Goal: Task Accomplishment & Management: Manage account settings

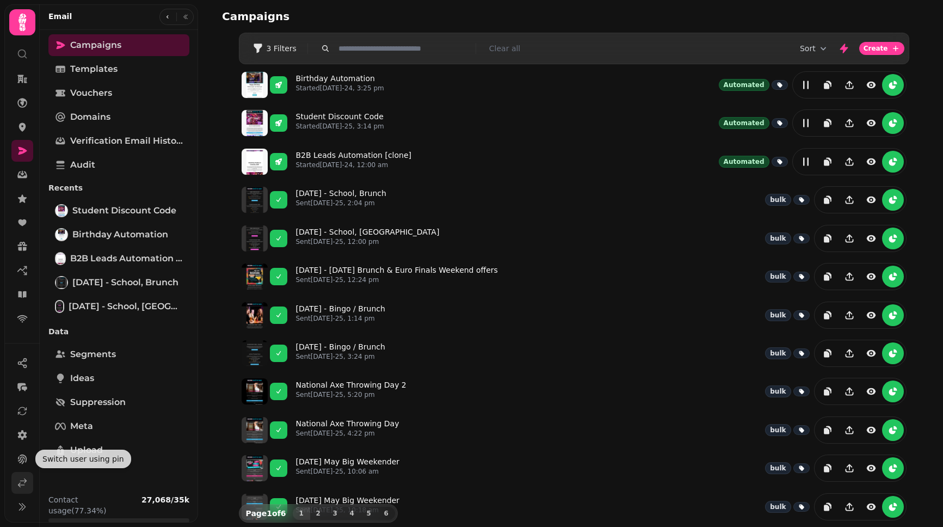
click at [19, 478] on icon at bounding box center [22, 482] width 11 height 11
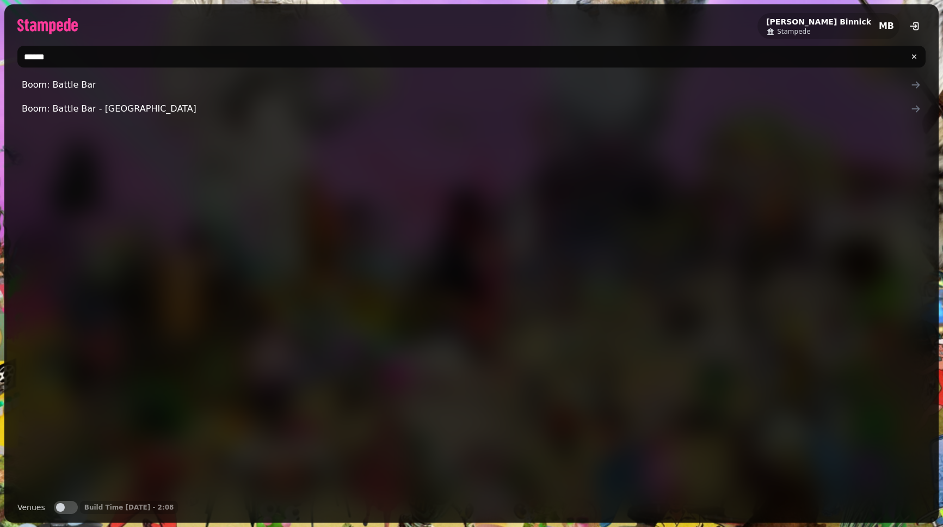
drag, startPoint x: 107, startPoint y: 60, endPoint x: 19, endPoint y: 54, distance: 87.8
click at [19, 54] on input "*****" at bounding box center [471, 57] width 908 height 22
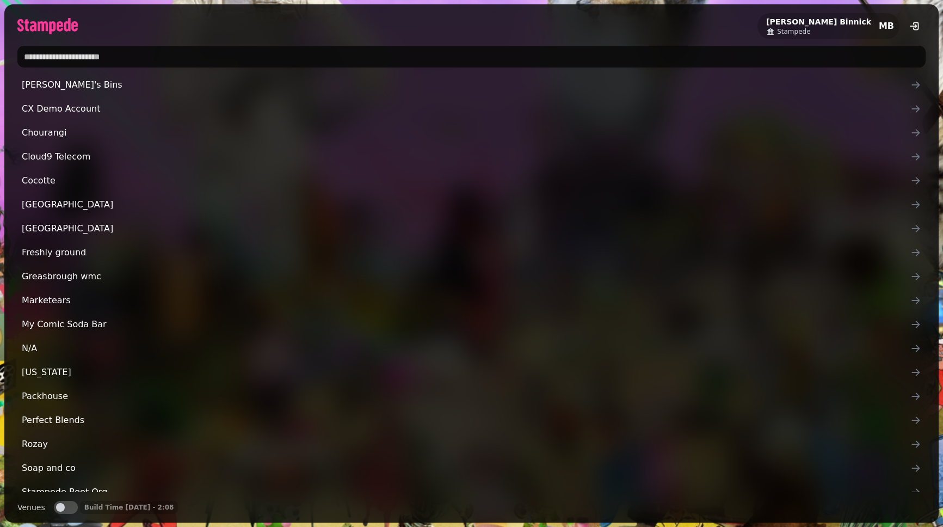
click at [145, 64] on input "text" at bounding box center [471, 57] width 908 height 22
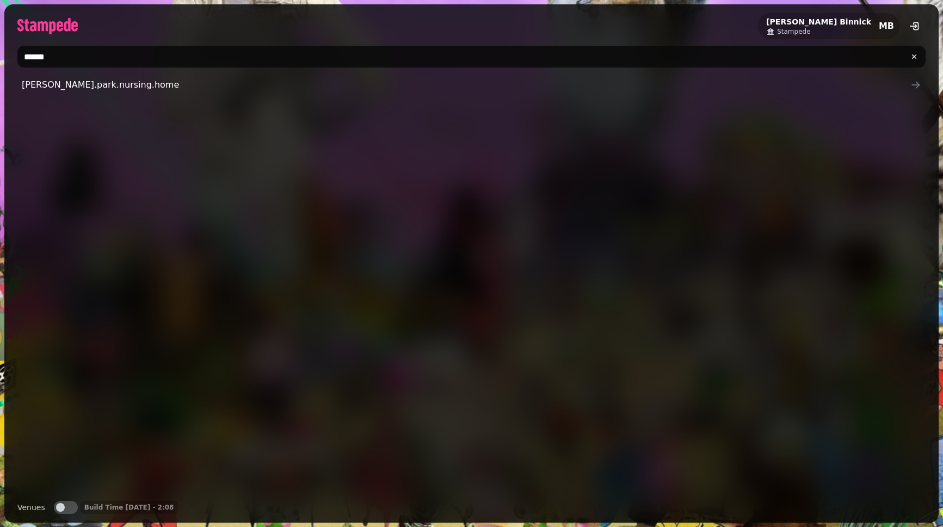
click at [64, 508] on button "Venues" at bounding box center [66, 506] width 24 height 13
click at [110, 54] on input "******" at bounding box center [471, 57] width 908 height 22
type input "**********"
click at [82, 503] on button "Organisations" at bounding box center [91, 506] width 24 height 13
drag, startPoint x: 120, startPoint y: 66, endPoint x: -17, endPoint y: 42, distance: 139.7
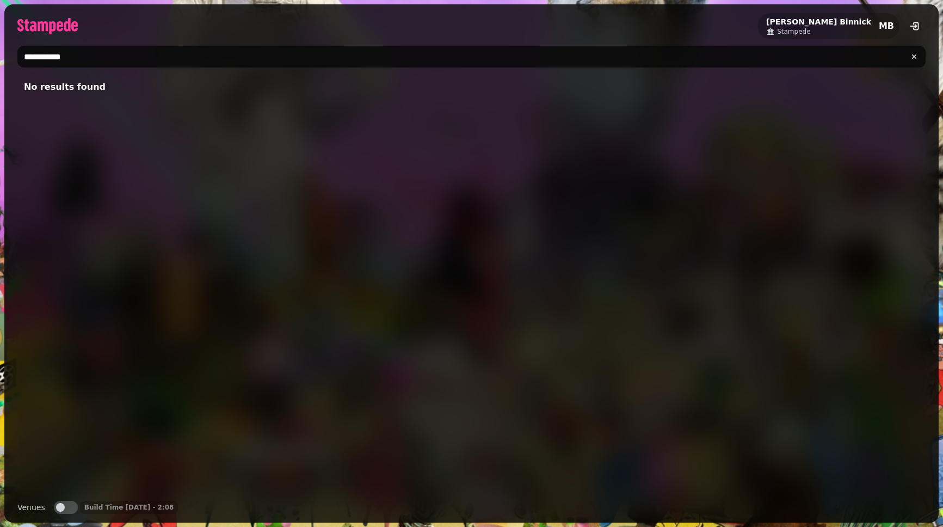
click at [0, 42] on html "**********" at bounding box center [471, 263] width 943 height 527
click at [137, 187] on div "No results found" at bounding box center [471, 283] width 908 height 418
click at [73, 508] on button "Venues" at bounding box center [66, 506] width 24 height 13
drag, startPoint x: 153, startPoint y: 59, endPoint x: -29, endPoint y: 60, distance: 181.7
click at [0, 60] on html "**********" at bounding box center [471, 263] width 943 height 527
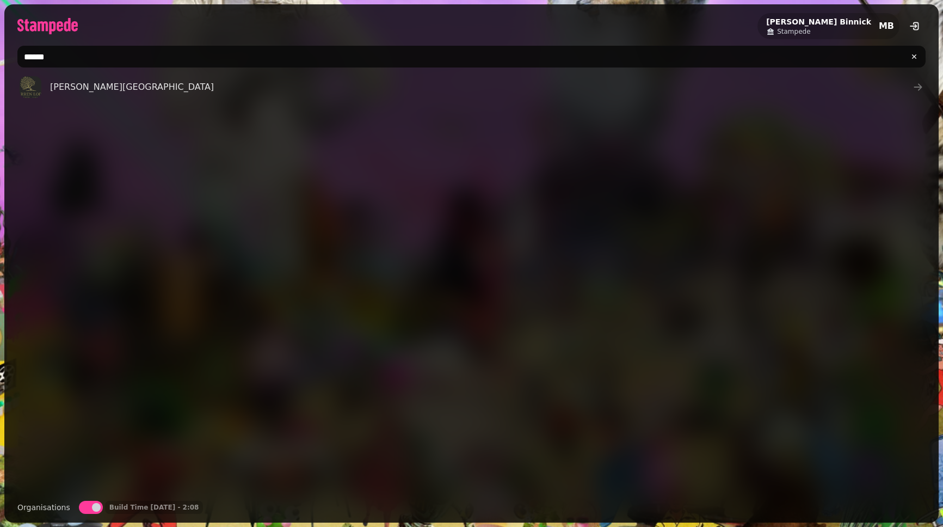
click at [38, 56] on input "******" at bounding box center [471, 57] width 908 height 22
type input "*****"
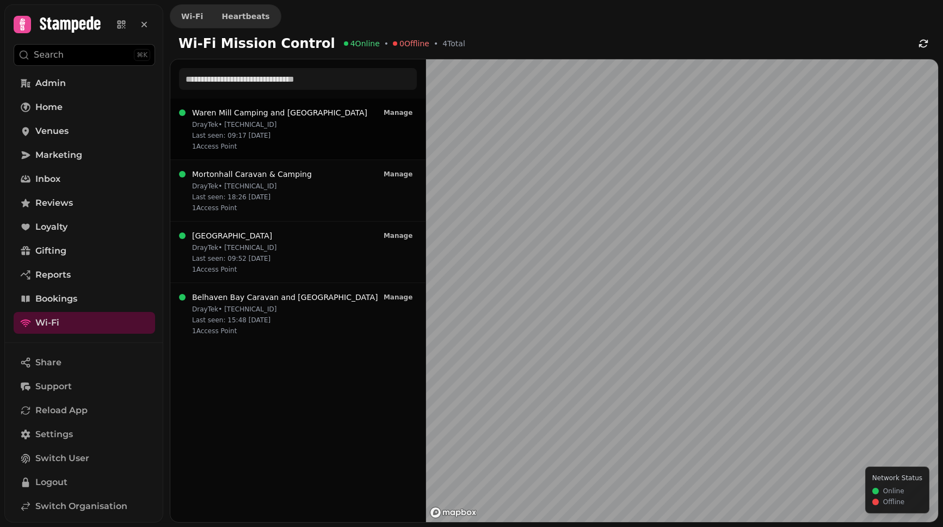
click at [294, 128] on p "DrayTek • [TECHNICAL_ID]" at bounding box center [279, 124] width 175 height 9
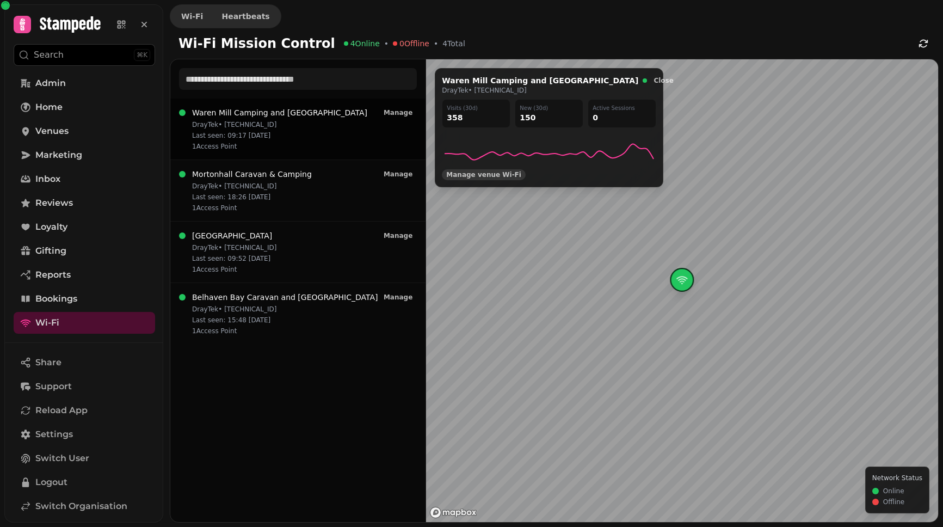
click at [478, 171] on span "Manage venue Wi‑Fi" at bounding box center [483, 174] width 75 height 7
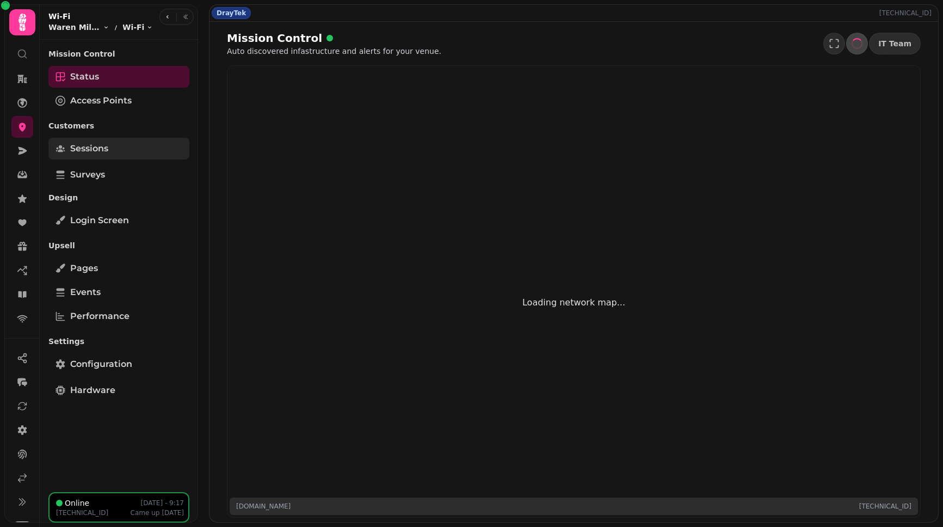
click at [96, 157] on link "Sessions" at bounding box center [118, 149] width 141 height 22
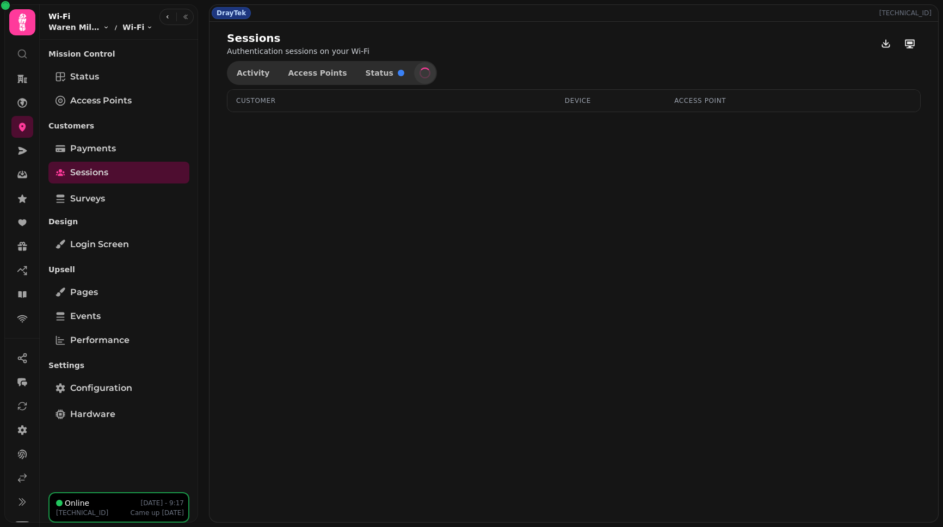
select select "**"
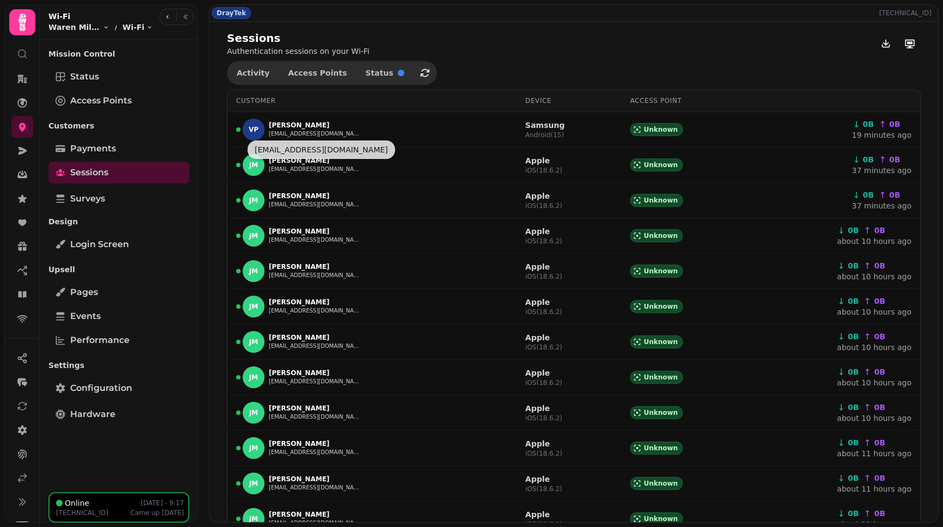
click at [568, 34] on div "Sessions Authentication sessions on your Wi-Fi" at bounding box center [574, 43] width 694 height 26
click at [183, 20] on icon "button" at bounding box center [185, 17] width 7 height 7
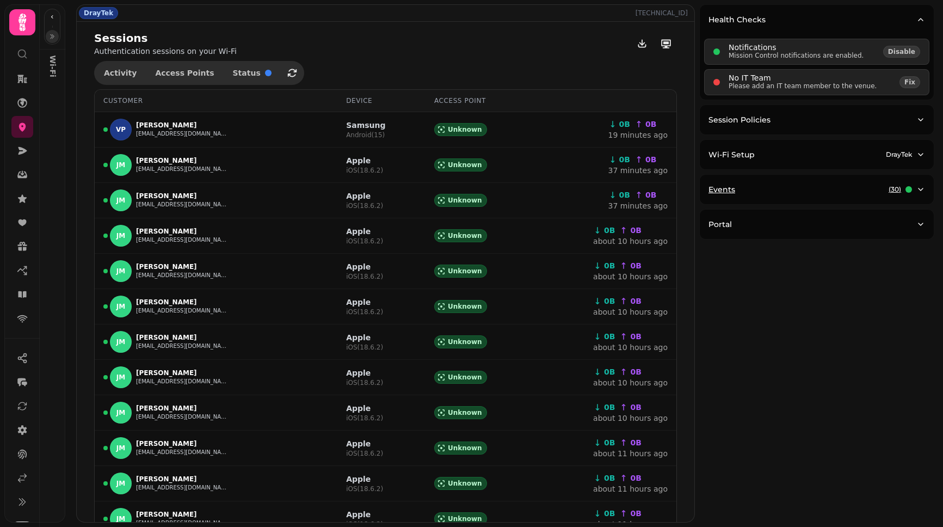
click at [793, 186] on div "Events ( 30 )" at bounding box center [812, 189] width 208 height 11
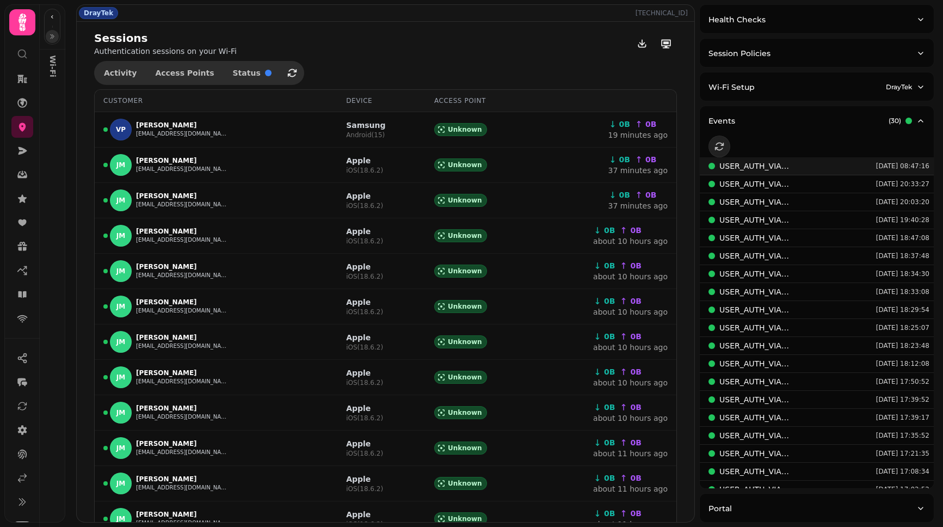
click at [804, 163] on button "USER_AUTH_VIA_MAC_AUTH_RADIUS Aug 26, 2025 08:47:16" at bounding box center [817, 166] width 234 height 18
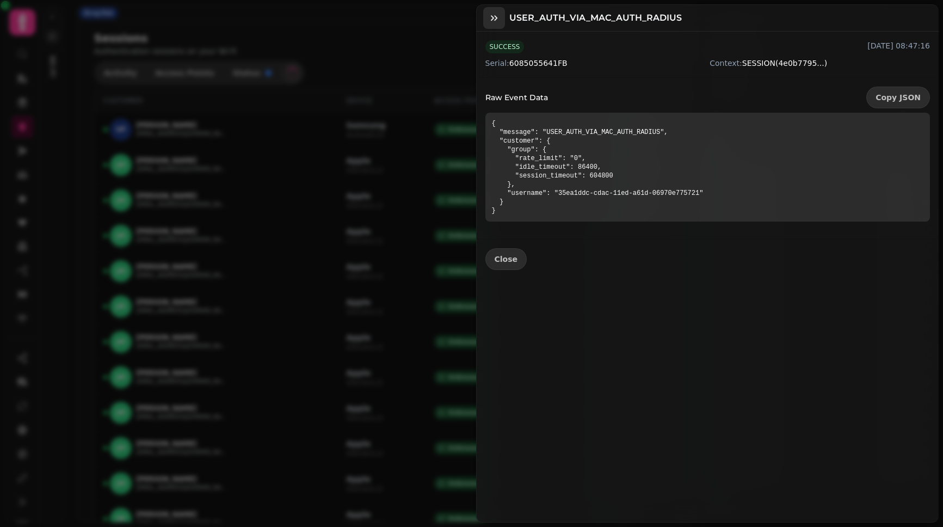
click at [492, 14] on icon "button" at bounding box center [494, 18] width 11 height 11
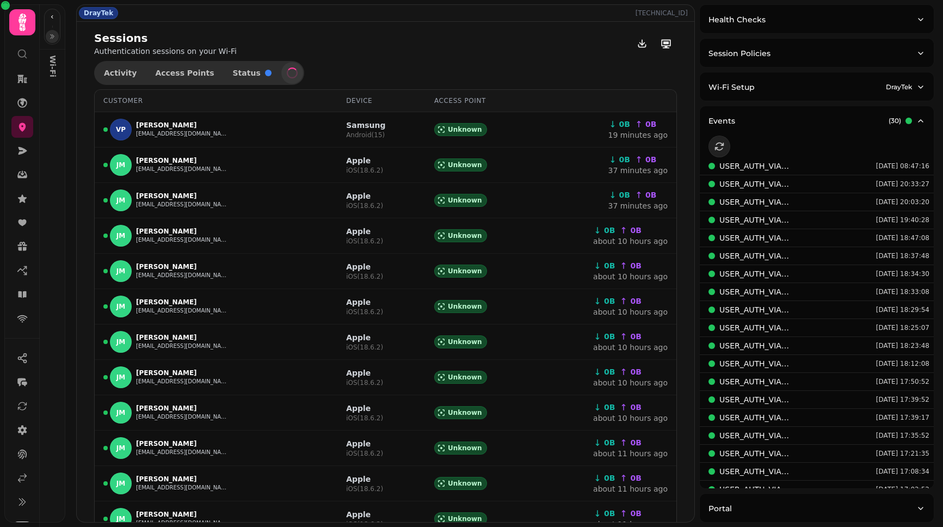
click at [49, 34] on icon "button" at bounding box center [52, 36] width 7 height 7
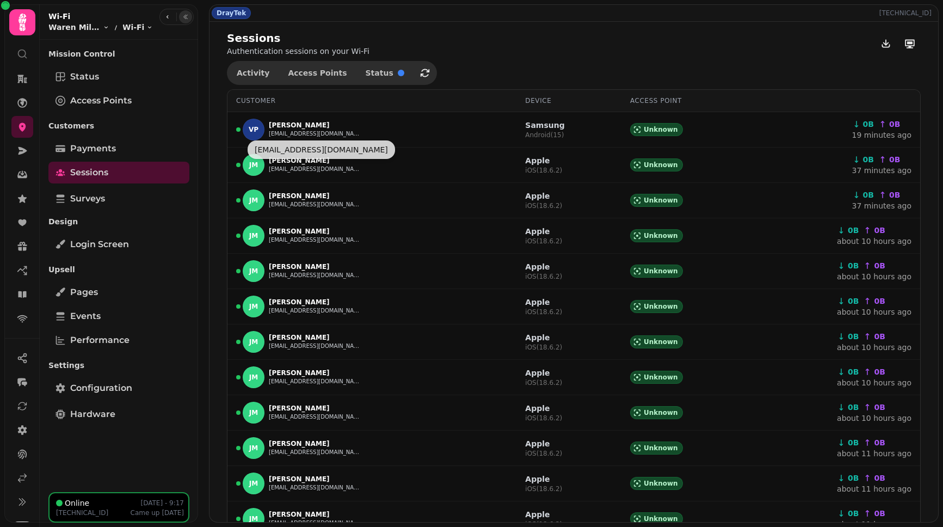
click at [476, 62] on div "Sessions Authentication sessions on your Wi-Fi Activity Access Points Status Cu…" at bounding box center [573, 528] width 728 height 1013
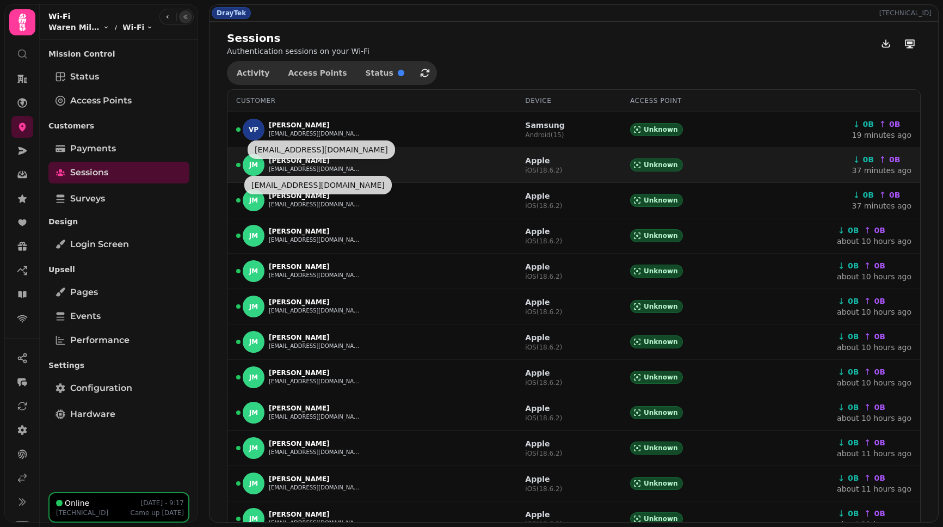
click at [341, 169] on button "[EMAIL_ADDRESS][DOMAIN_NAME]" at bounding box center [315, 169] width 92 height 9
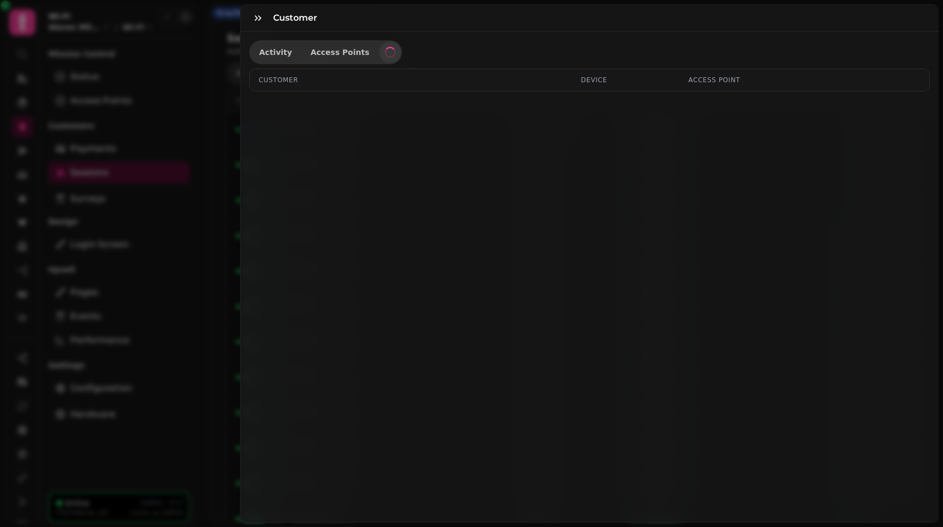
select select "**"
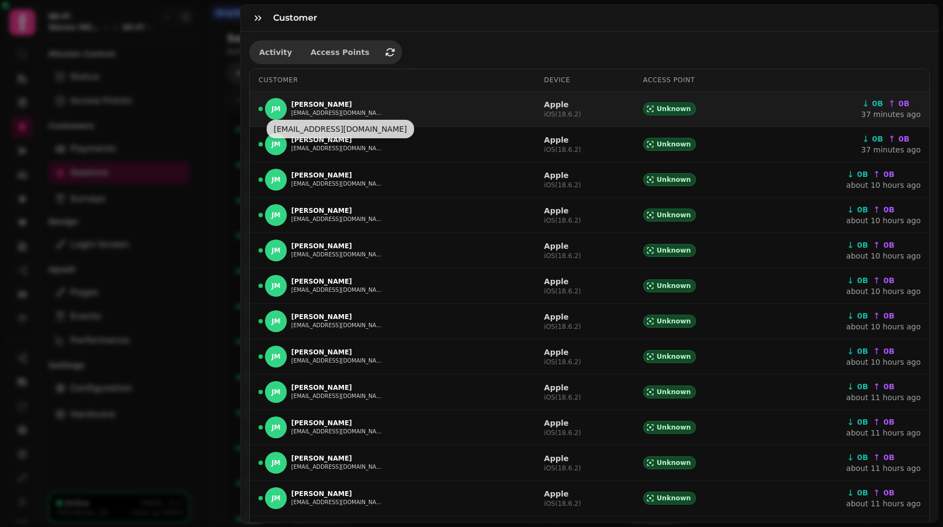
click at [359, 117] on button "[EMAIL_ADDRESS][DOMAIN_NAME]" at bounding box center [337, 113] width 92 height 9
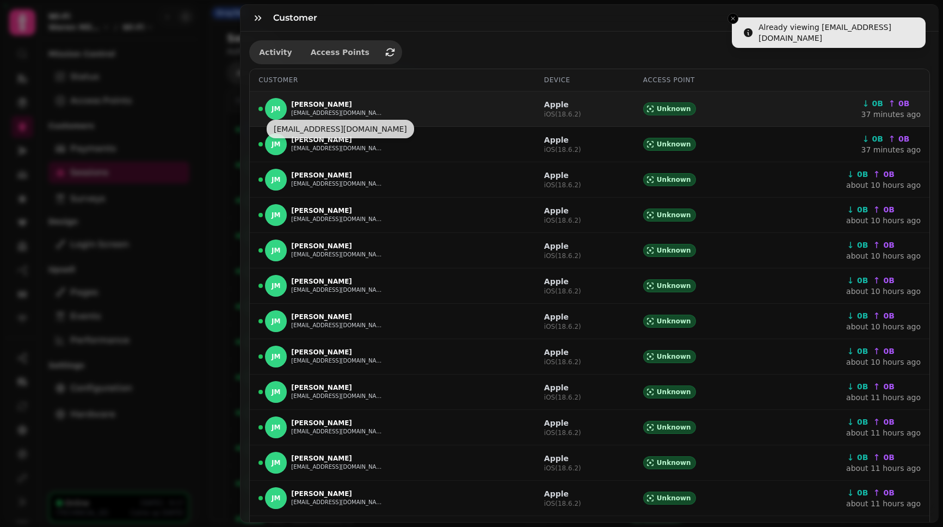
click at [359, 117] on button "[EMAIL_ADDRESS][DOMAIN_NAME]" at bounding box center [337, 113] width 92 height 9
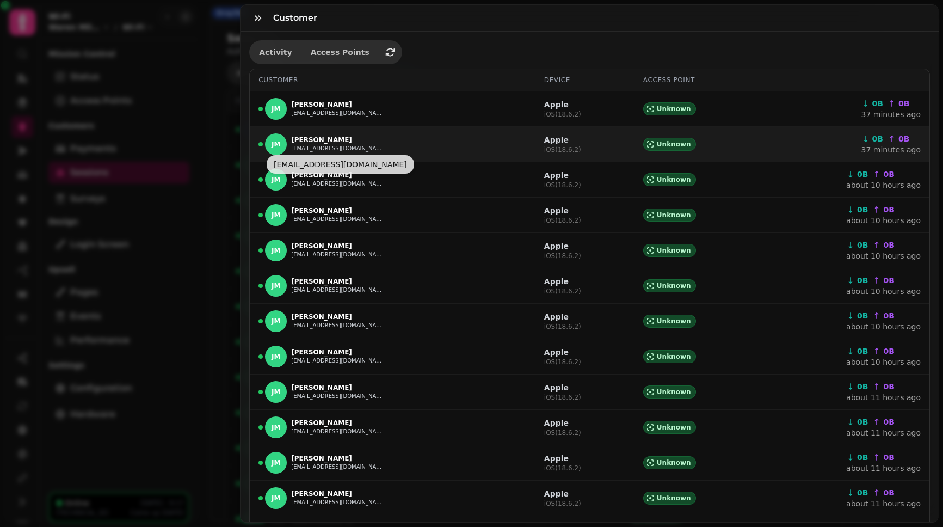
click at [365, 118] on button "[EMAIL_ADDRESS][DOMAIN_NAME]" at bounding box center [337, 113] width 92 height 9
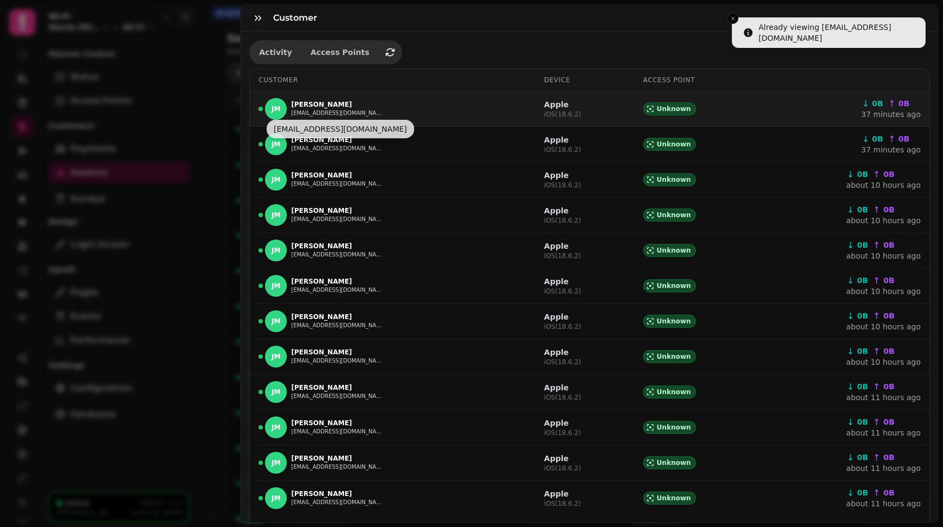
click at [365, 114] on button "[EMAIL_ADDRESS][DOMAIN_NAME]" at bounding box center [337, 113] width 92 height 9
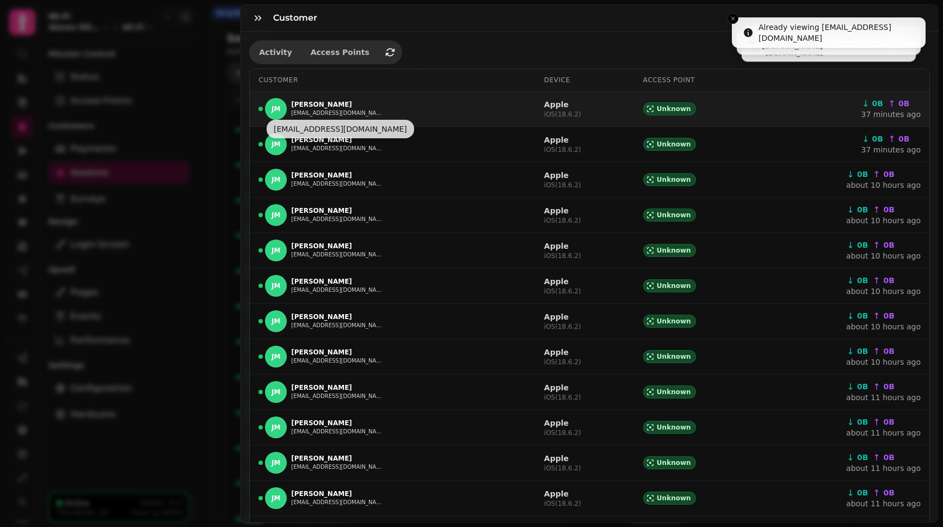
click at [365, 114] on button "[EMAIL_ADDRESS][DOMAIN_NAME]" at bounding box center [337, 113] width 92 height 9
click at [317, 103] on p "[PERSON_NAME]" at bounding box center [337, 104] width 92 height 9
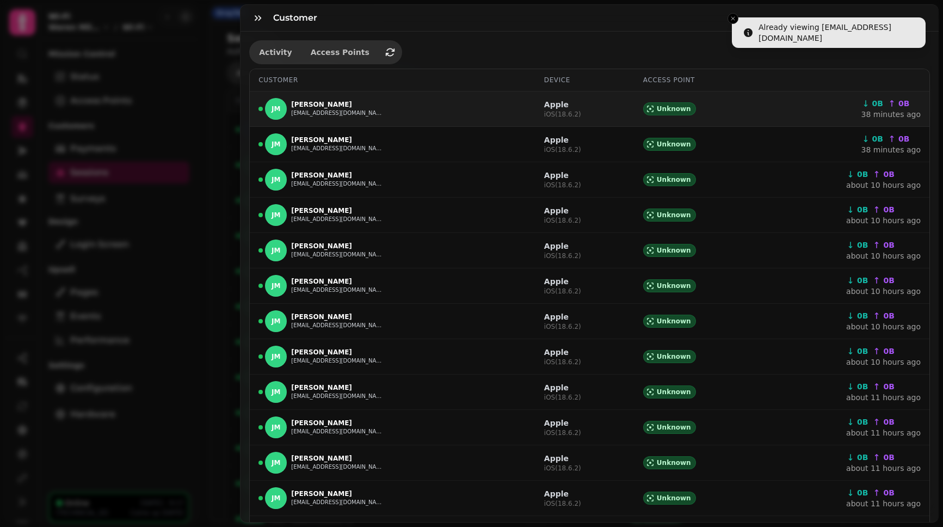
drag, startPoint x: 290, startPoint y: 114, endPoint x: 395, endPoint y: 120, distance: 105.7
click at [395, 120] on td "JM Jesse Mciver jmcmetalwasterecycling@gmail.com" at bounding box center [393, 108] width 286 height 35
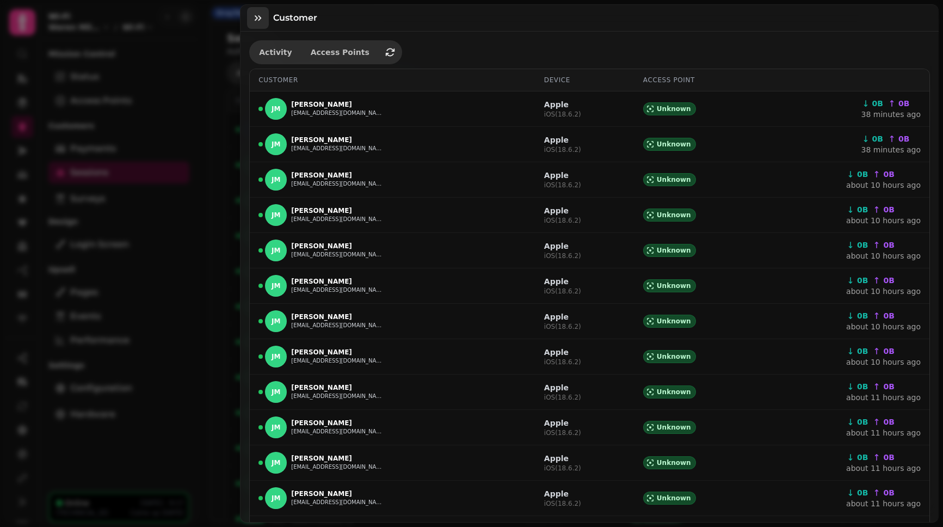
copy button "[EMAIL_ADDRESS][DOMAIN_NAME]"
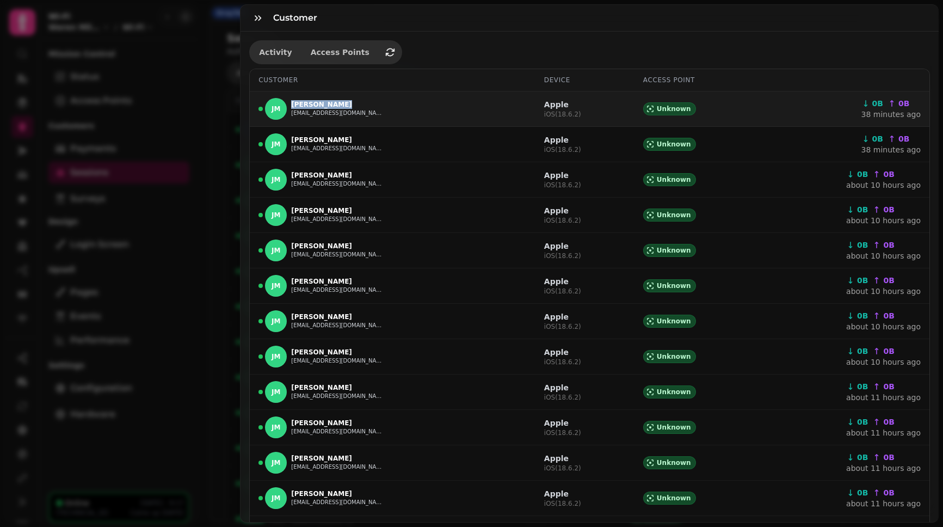
drag, startPoint x: 343, startPoint y: 101, endPoint x: 291, endPoint y: 103, distance: 52.3
click at [291, 103] on p "[PERSON_NAME]" at bounding box center [337, 104] width 92 height 9
copy p "[PERSON_NAME]"
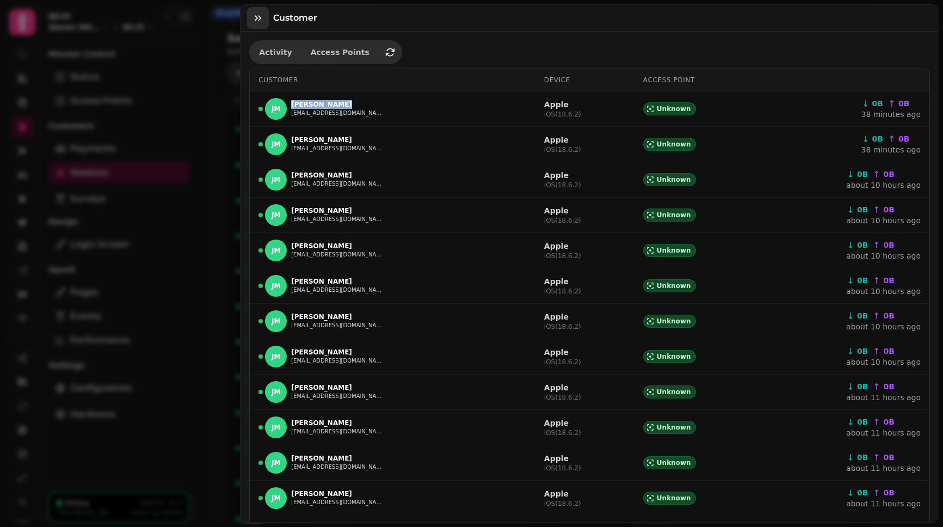
click at [252, 16] on icon "button" at bounding box center [257, 18] width 11 height 11
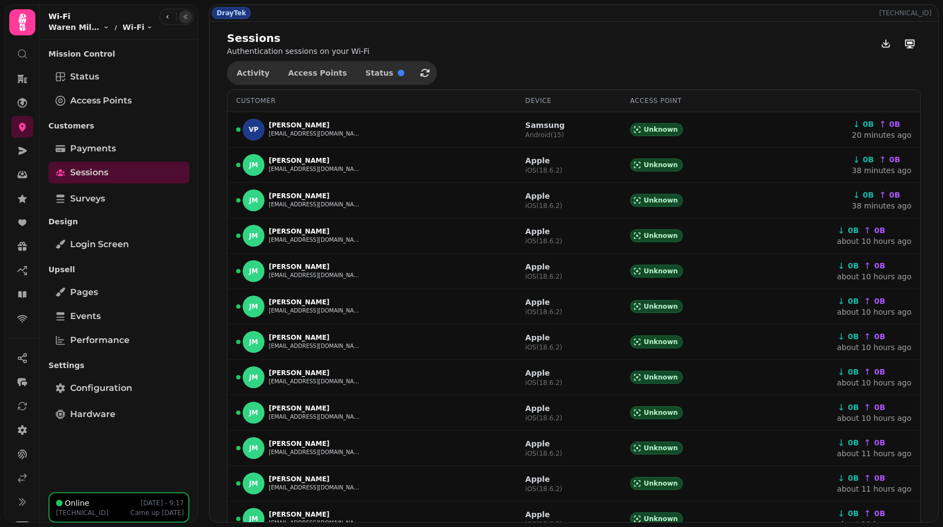
click at [316, 16] on div "DrayTek 109.170.136.88" at bounding box center [573, 13] width 728 height 16
click at [535, 32] on div "Sessions Authentication sessions on your Wi-Fi" at bounding box center [574, 43] width 694 height 26
click at [534, 34] on div "Sessions Authentication sessions on your Wi-Fi" at bounding box center [574, 43] width 694 height 26
click at [528, 20] on div "DrayTek 109.170.136.88" at bounding box center [573, 13] width 728 height 16
click at [527, 16] on div "DrayTek 109.170.136.88" at bounding box center [573, 13] width 728 height 16
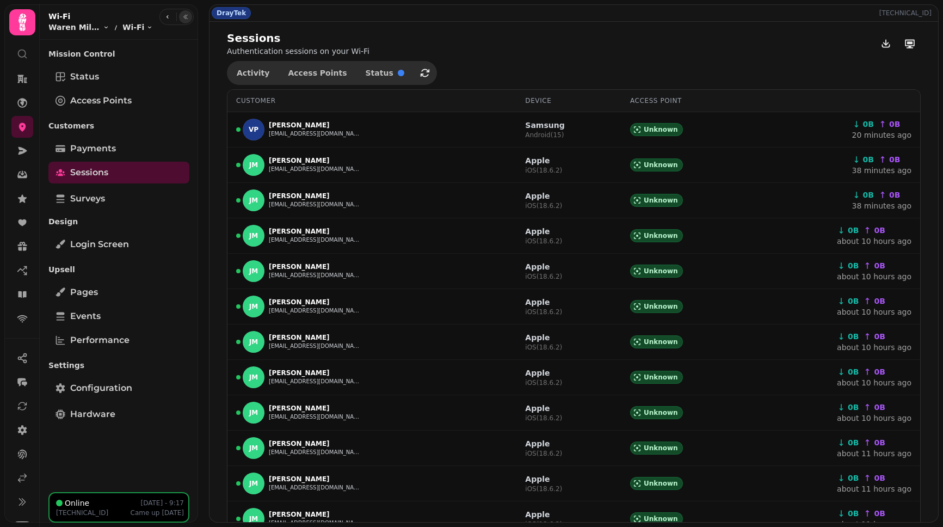
click at [399, 18] on div "DrayTek 109.170.136.88" at bounding box center [573, 13] width 728 height 16
click at [398, 14] on div "DrayTek 109.170.136.88" at bounding box center [573, 13] width 728 height 16
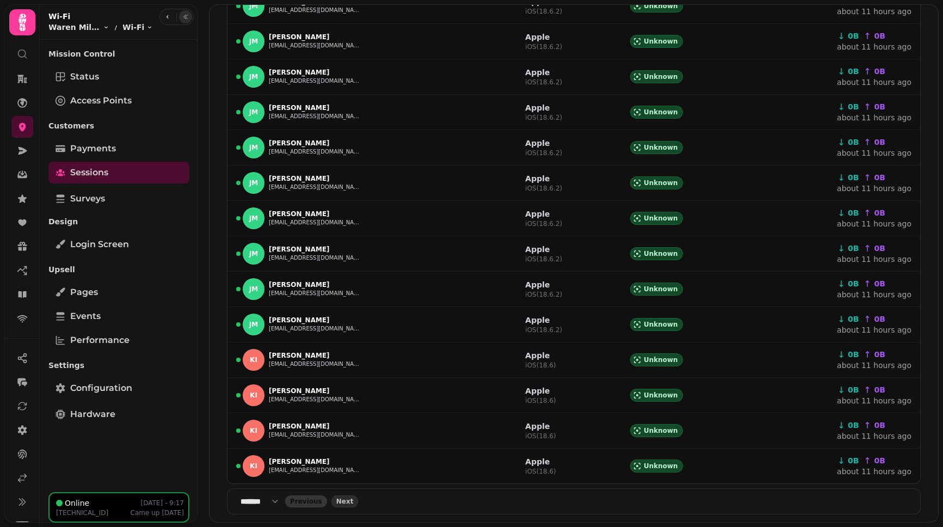
scroll to position [514, 0]
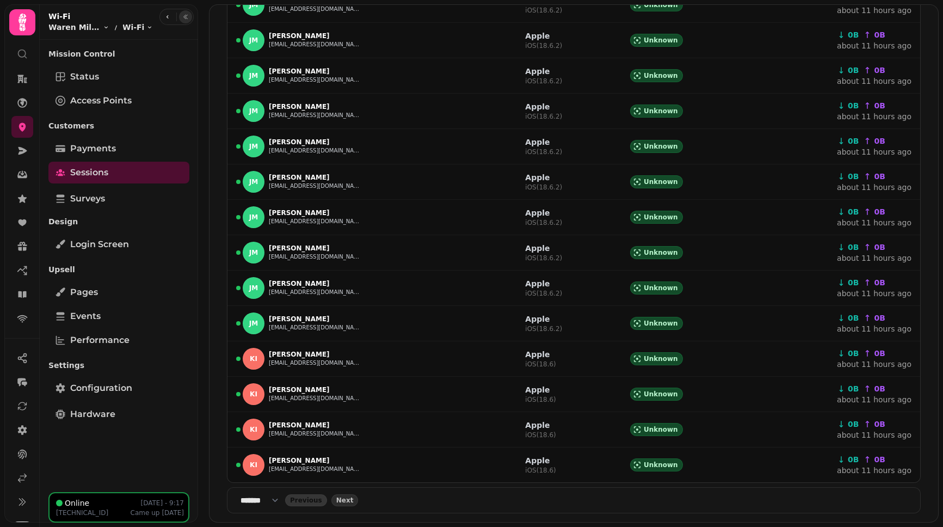
click at [273, 504] on select "**** * **** ** **** ** **** ** **** *** **** *** **** ***" at bounding box center [262, 499] width 45 height 11
select select "**"
click at [240, 494] on select "**** * **** ** **** ** **** ** **** *** **** *** **** ***" at bounding box center [262, 499] width 45 height 11
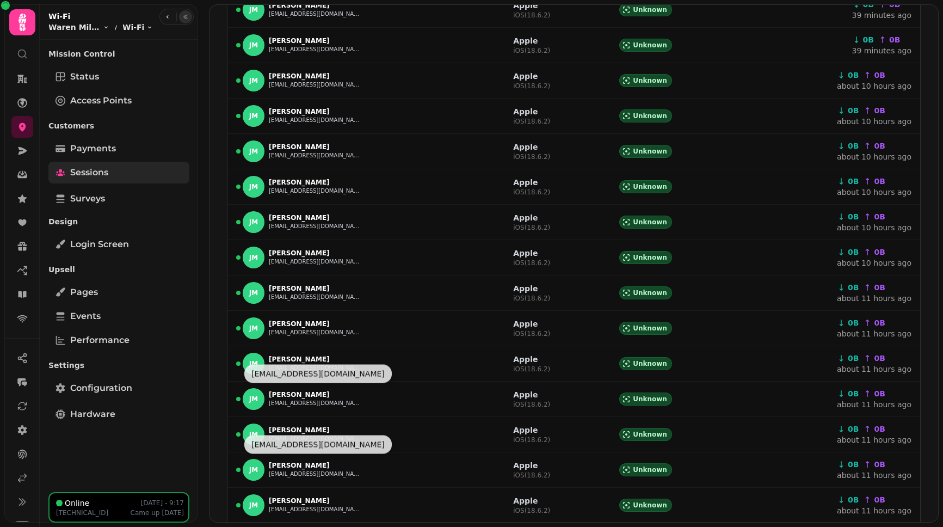
scroll to position [144, 0]
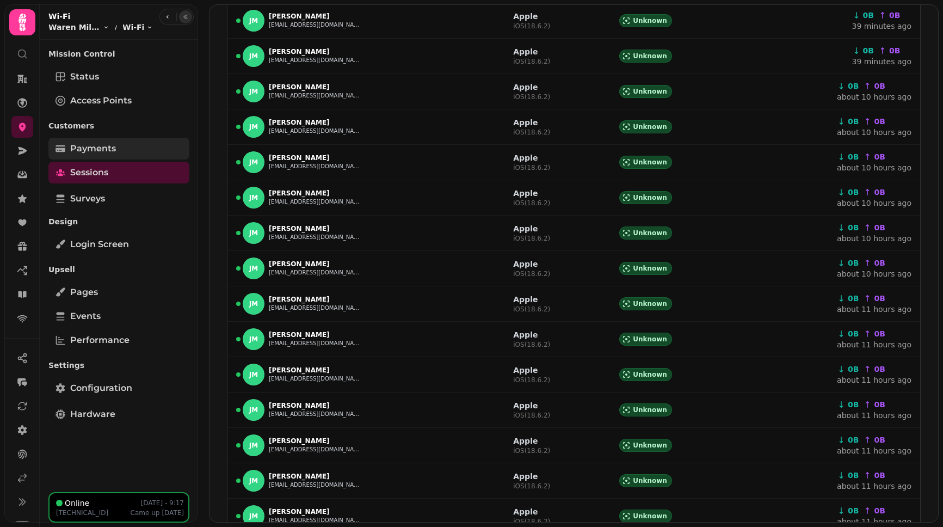
click at [103, 159] on link "Payments" at bounding box center [118, 149] width 141 height 22
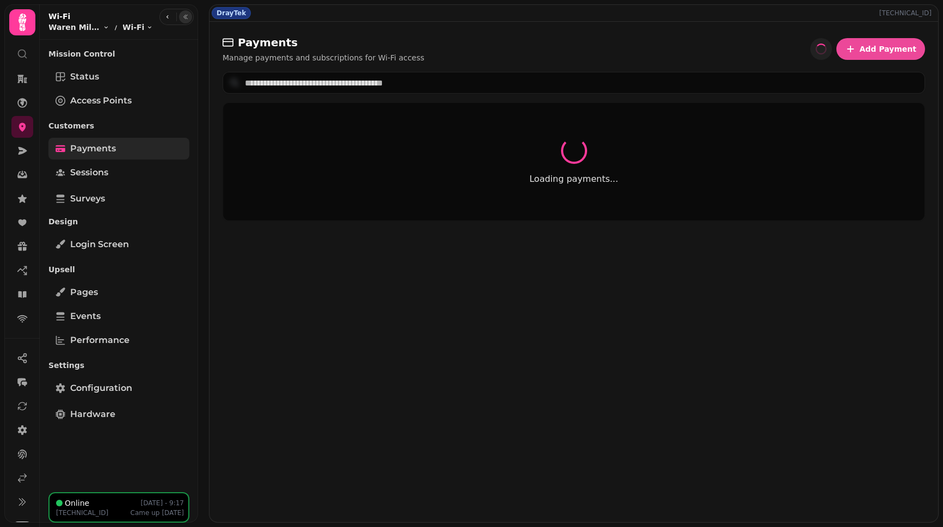
click at [103, 156] on link "Payments" at bounding box center [118, 149] width 141 height 22
click at [371, 97] on div "Payments Manage payments and subscriptions for Wi-Fi access Add Payment Loading…" at bounding box center [573, 272] width 728 height 500
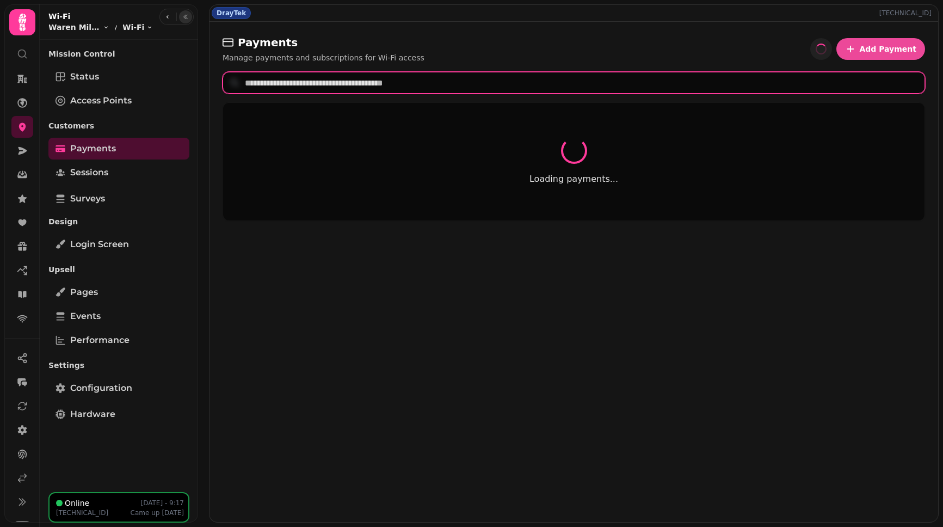
click at [373, 87] on input "text" at bounding box center [573, 83] width 702 height 22
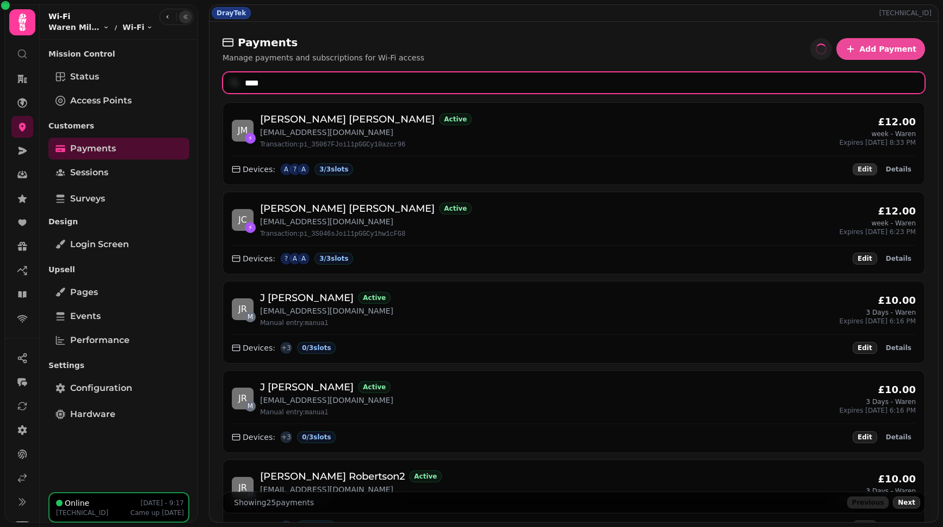
type input "****"
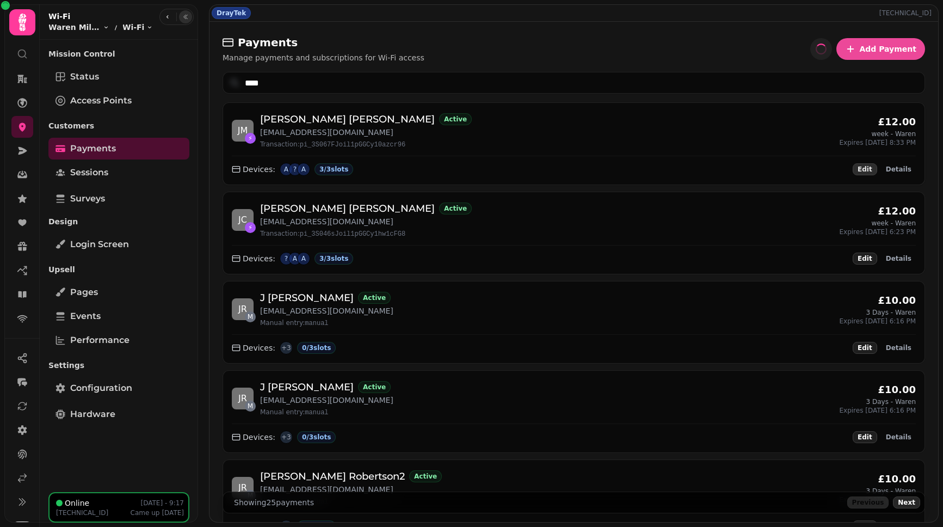
click at [865, 168] on span "Edit" at bounding box center [864, 169] width 15 height 7
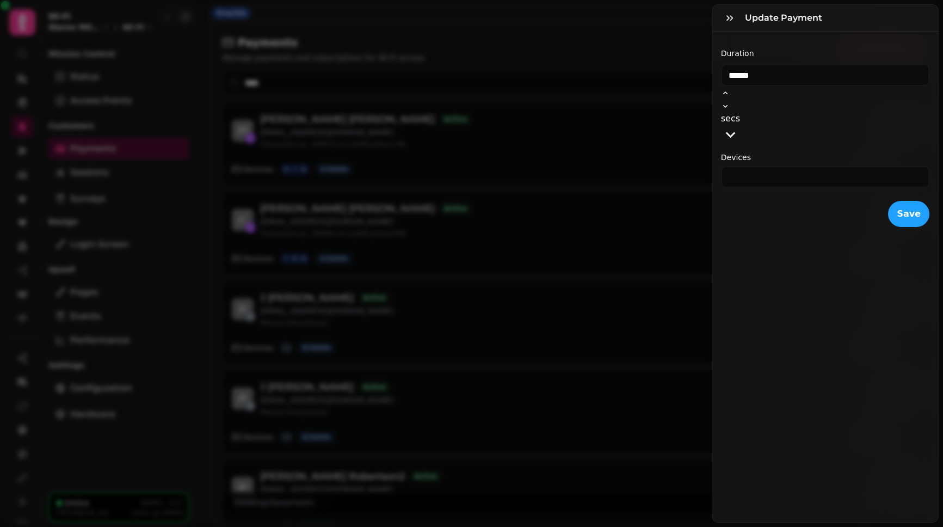
click at [633, 41] on div "Update payment Duration ****** secs Devices * Save" at bounding box center [471, 271] width 943 height 509
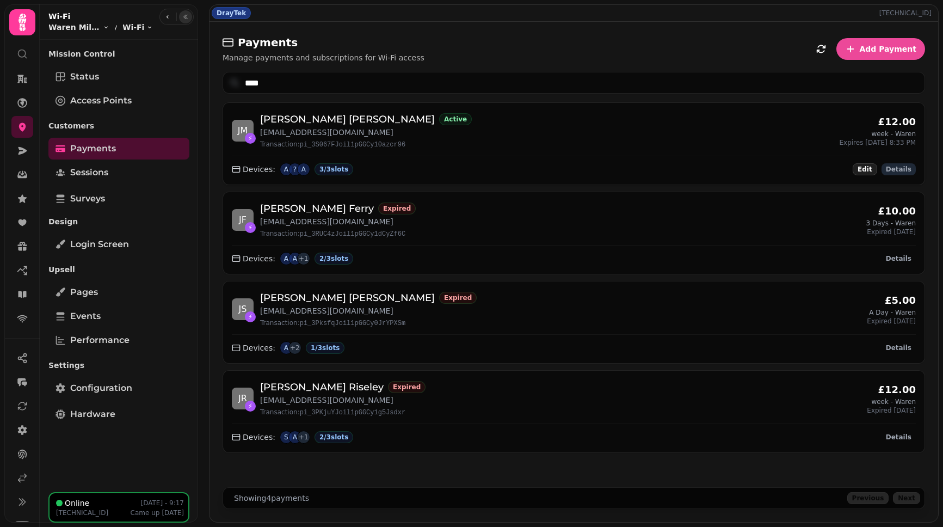
click at [903, 170] on span "Details" at bounding box center [899, 169] width 26 height 7
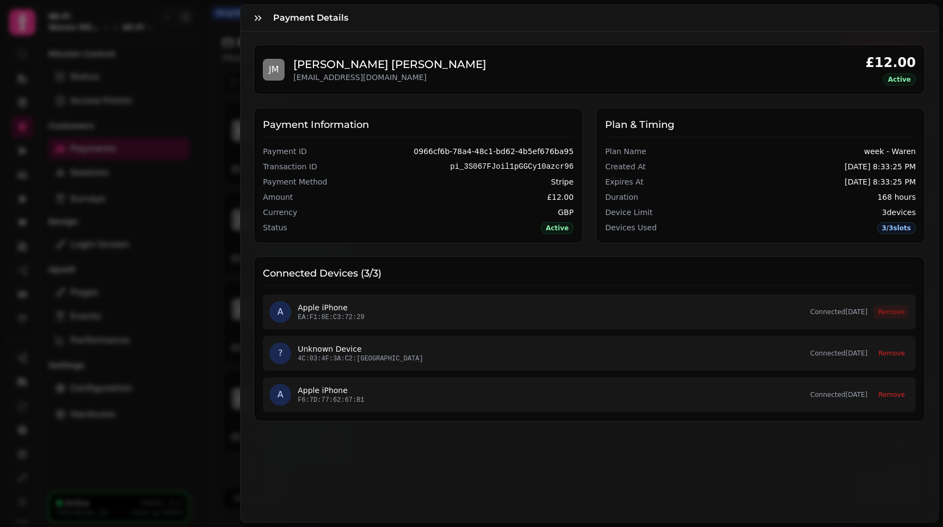
click at [876, 314] on button "Remove" at bounding box center [891, 311] width 35 height 13
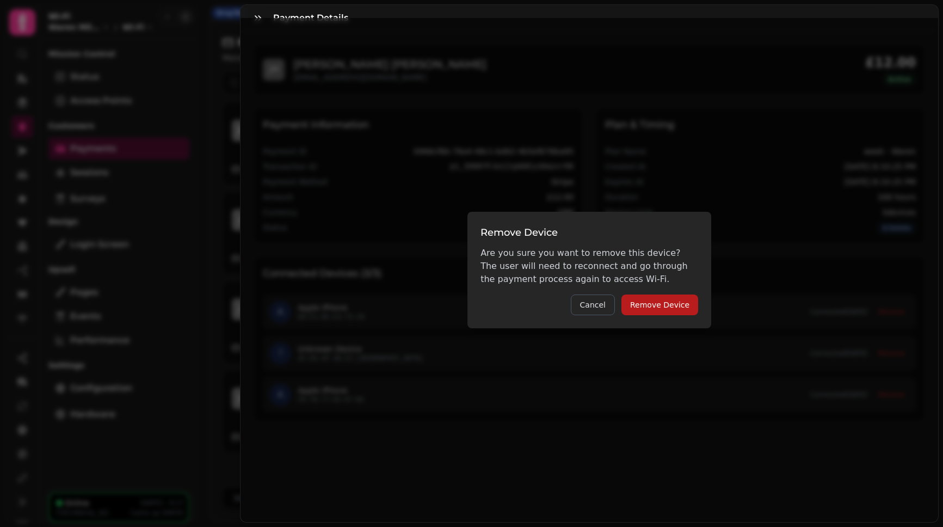
click at [671, 301] on button "Remove Device" at bounding box center [659, 304] width 77 height 21
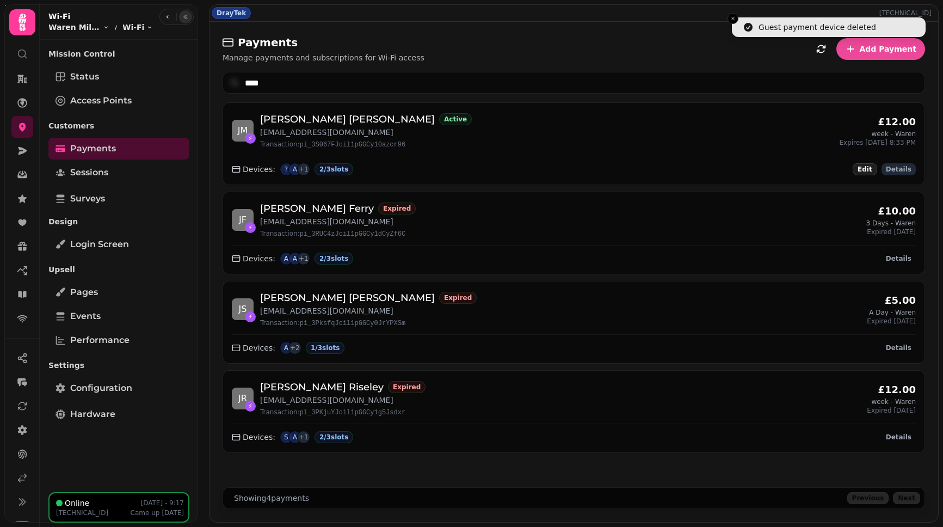
click at [907, 166] on span "Details" at bounding box center [899, 169] width 26 height 7
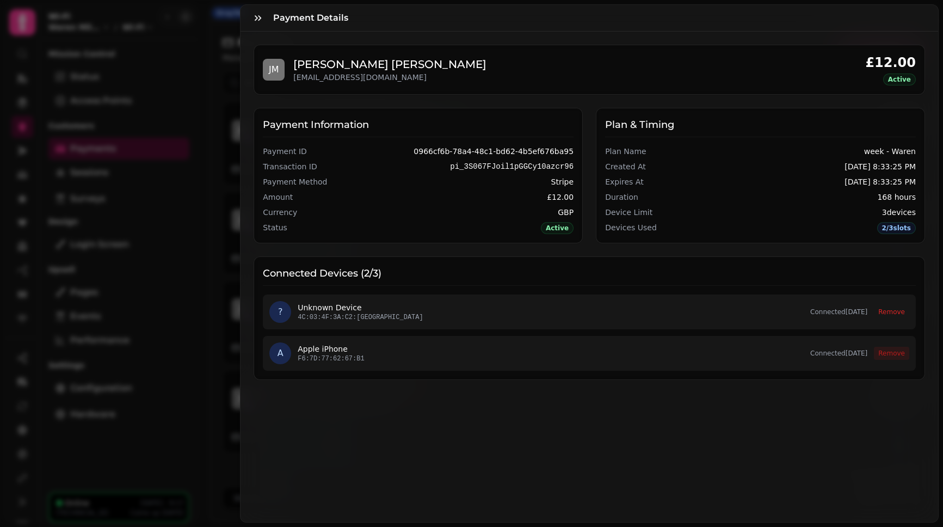
click at [887, 356] on button "Remove" at bounding box center [891, 353] width 35 height 13
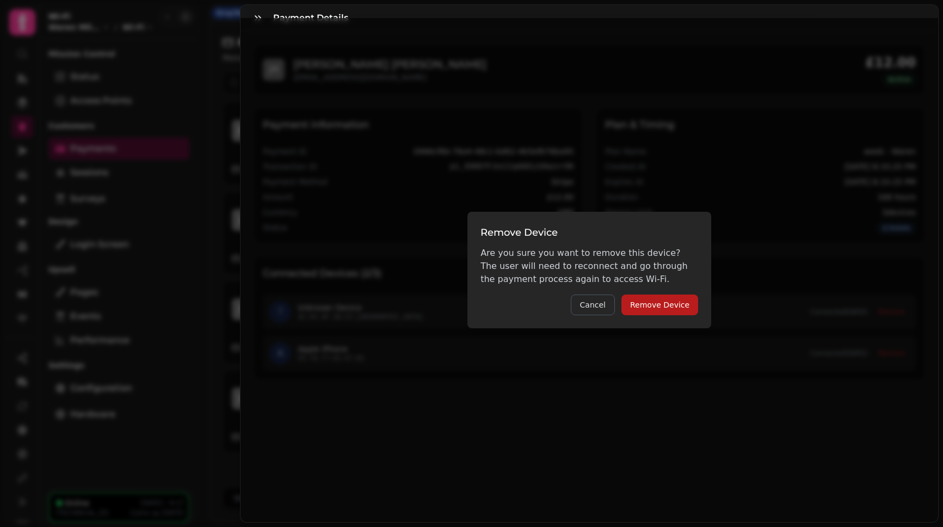
click at [687, 303] on button "Remove Device" at bounding box center [659, 304] width 77 height 21
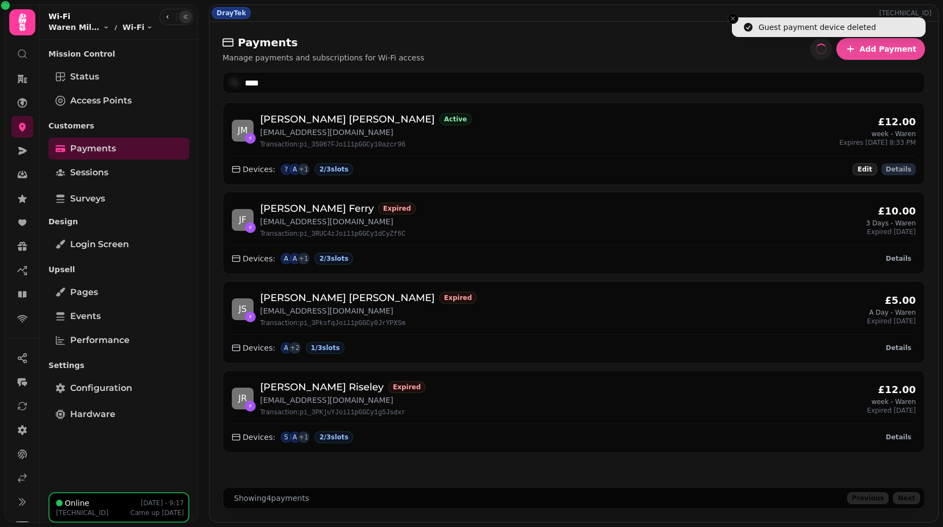
click at [900, 171] on span "Details" at bounding box center [899, 169] width 26 height 7
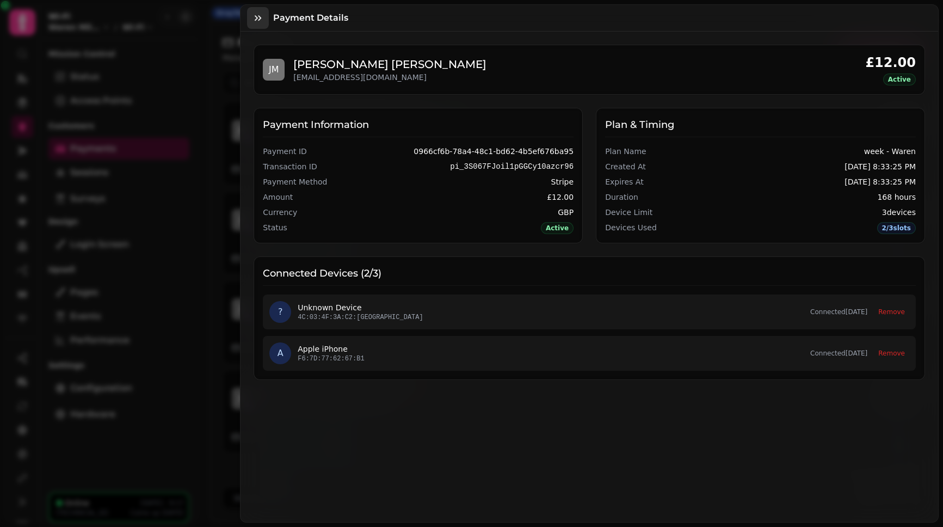
drag, startPoint x: 270, startPoint y: 17, endPoint x: 264, endPoint y: 18, distance: 6.0
click at [264, 18] on div "Payment Details" at bounding box center [588, 18] width 697 height 27
click at [263, 18] on button "button" at bounding box center [258, 18] width 22 height 22
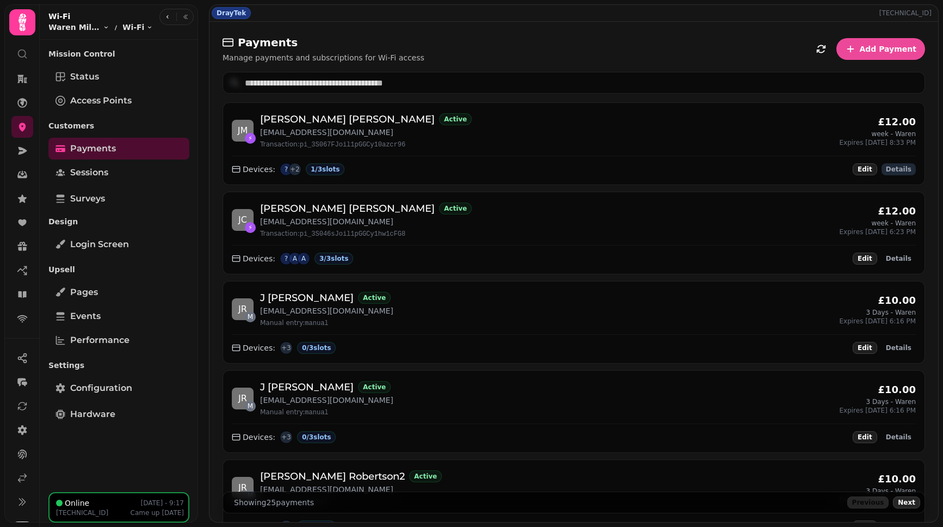
click at [892, 169] on span "Details" at bounding box center [899, 169] width 26 height 7
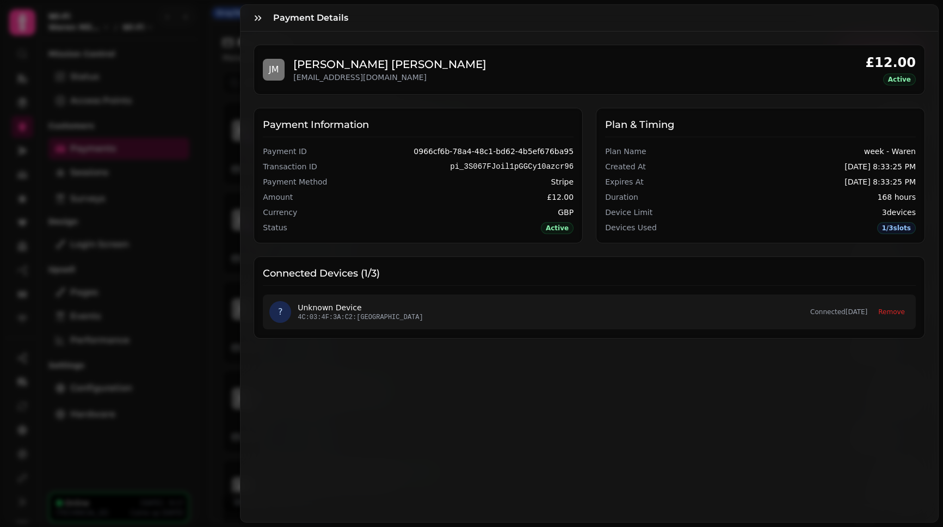
click at [519, 77] on div "J M Jesse Mciver jmcmetalwasterecycling@gmail.com £12.00 Active" at bounding box center [589, 70] width 653 height 32
click at [257, 20] on icon "button" at bounding box center [257, 18] width 11 height 11
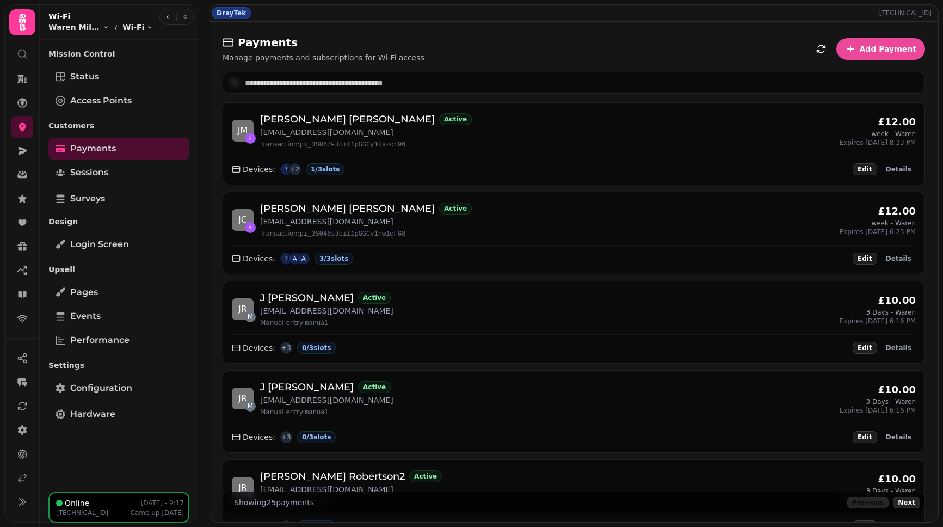
click at [253, 171] on div "Devices:" at bounding box center [254, 169] width 44 height 11
click at [474, 2] on div "DrayTek 109.170.136.88 Payments Manage payments and subscriptions for Wi-Fi acc…" at bounding box center [574, 263] width 738 height 527
click at [472, 7] on div "DrayTek 109.170.136.88" at bounding box center [573, 13] width 728 height 16
click at [400, 7] on div "DrayTek 109.170.136.88" at bounding box center [573, 13] width 728 height 16
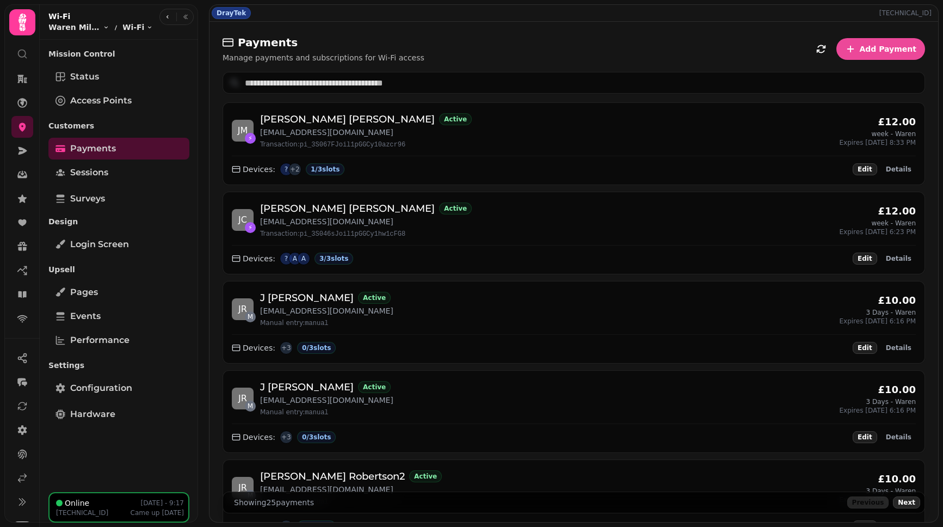
click at [516, 41] on div "Payments Manage payments and subscriptions for Wi-Fi access Add Payment" at bounding box center [573, 49] width 702 height 28
click at [375, 14] on div "DrayTek 109.170.136.88" at bounding box center [573, 13] width 728 height 16
click at [368, 13] on div "DrayTek 109.170.136.88" at bounding box center [573, 13] width 728 height 16
drag, startPoint x: 257, startPoint y: 135, endPoint x: 412, endPoint y: 138, distance: 155.1
click at [412, 138] on div "J M ⚡ Jesse Mciver Active jmcmetalwasterecycling@gmail.com Transaction: pi_3S06…" at bounding box center [574, 131] width 684 height 38
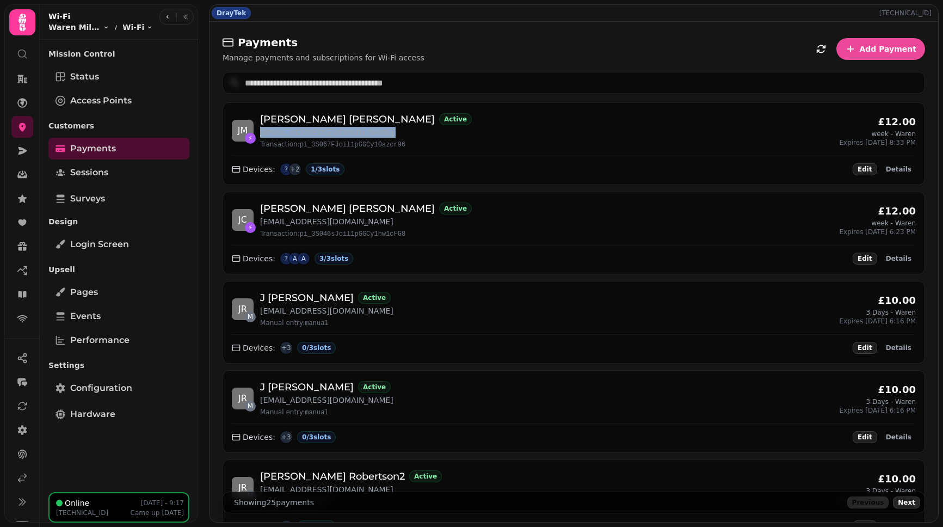
click at [416, 134] on div "J M ⚡ Jesse Mciver Active jmcmetalwasterecycling@gmail.com Transaction: pi_3S06…" at bounding box center [574, 131] width 684 height 38
click at [881, 172] on button "Details" at bounding box center [898, 169] width 34 height 12
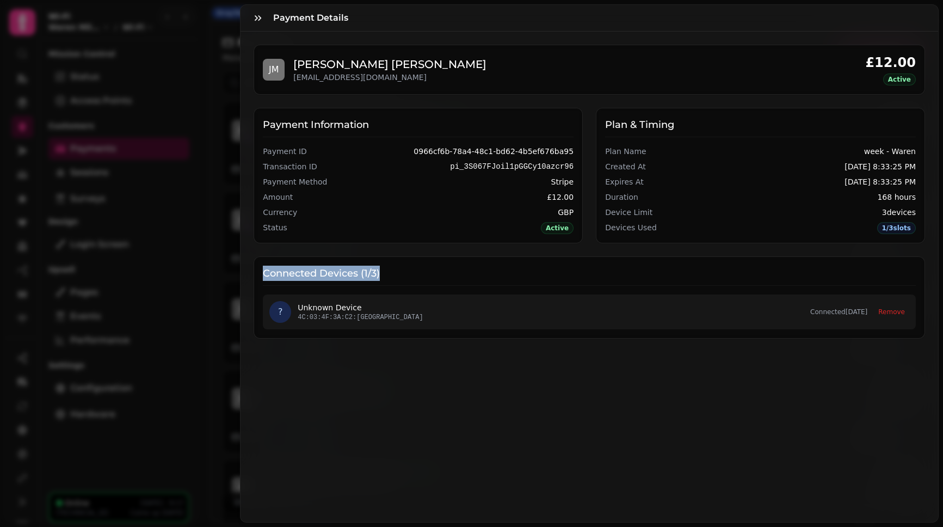
drag, startPoint x: 385, startPoint y: 270, endPoint x: 248, endPoint y: 272, distance: 137.1
click at [248, 272] on div "J M Jesse Mciver jmcmetalwasterecycling@gmail.com £12.00 Active Payment Informa…" at bounding box center [588, 192] width 697 height 320
click at [418, 273] on h3 "Connected Devices ( 1 / 3 )" at bounding box center [589, 275] width 653 height 20
click at [411, 14] on div "Payment Details" at bounding box center [588, 18] width 697 height 27
click at [446, 19] on div "Payment Details" at bounding box center [588, 18] width 697 height 27
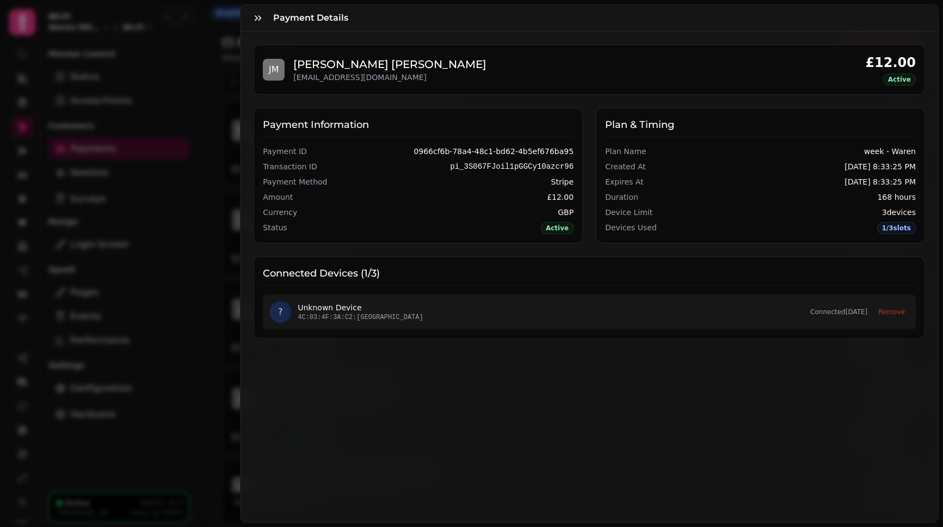
click at [548, 322] on div "? Unknown Device 4C:03:4F:3A:C2:BC Connected Aug 25, 2025 Remove" at bounding box center [589, 311] width 653 height 35
click at [255, 18] on icon "button" at bounding box center [257, 18] width 11 height 11
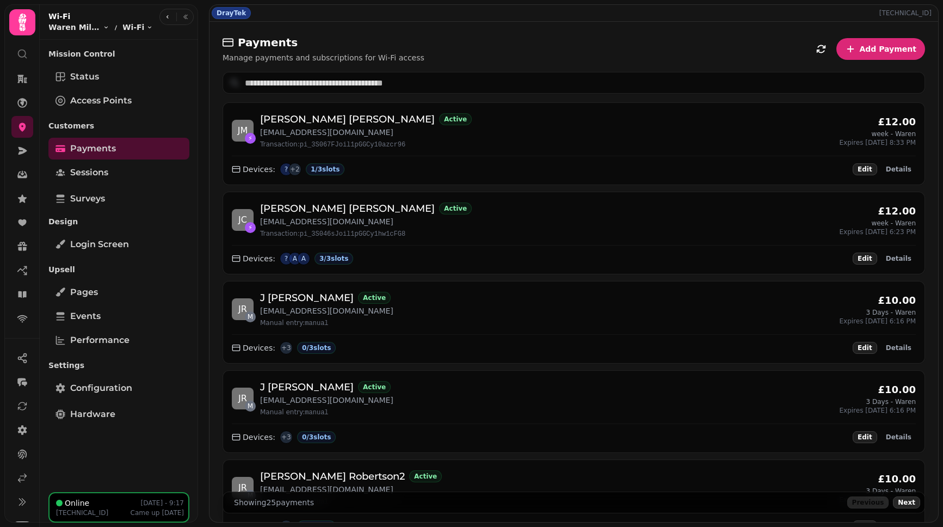
click at [863, 58] on button "Add Payment" at bounding box center [880, 49] width 89 height 22
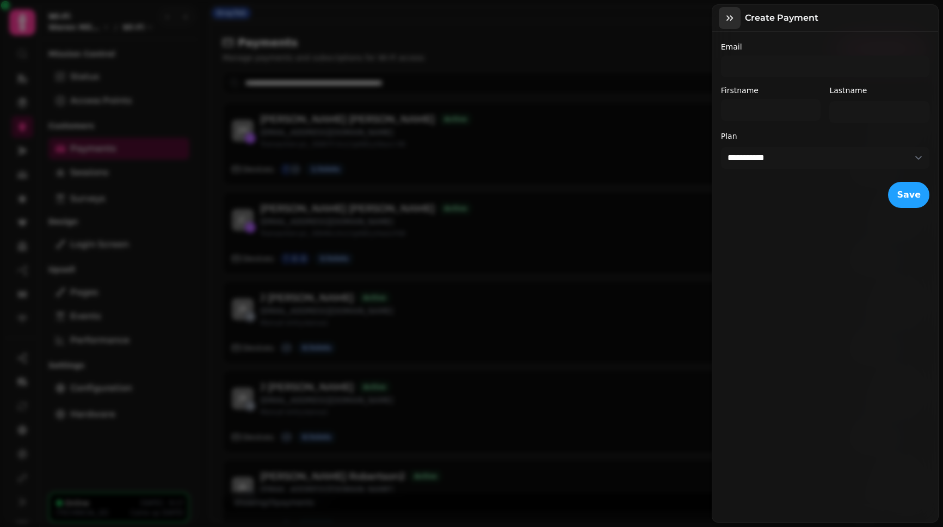
click at [729, 16] on icon "button" at bounding box center [729, 18] width 11 height 11
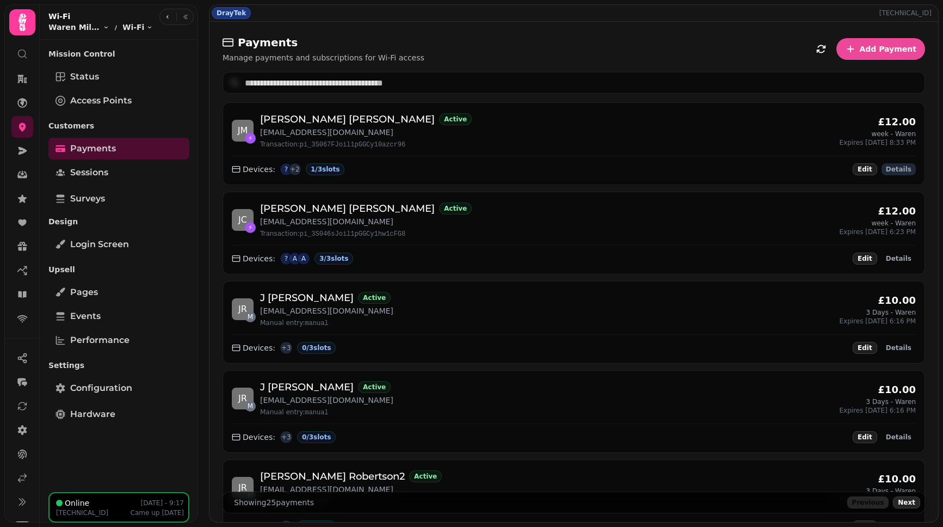
click at [886, 169] on span "Details" at bounding box center [899, 169] width 26 height 7
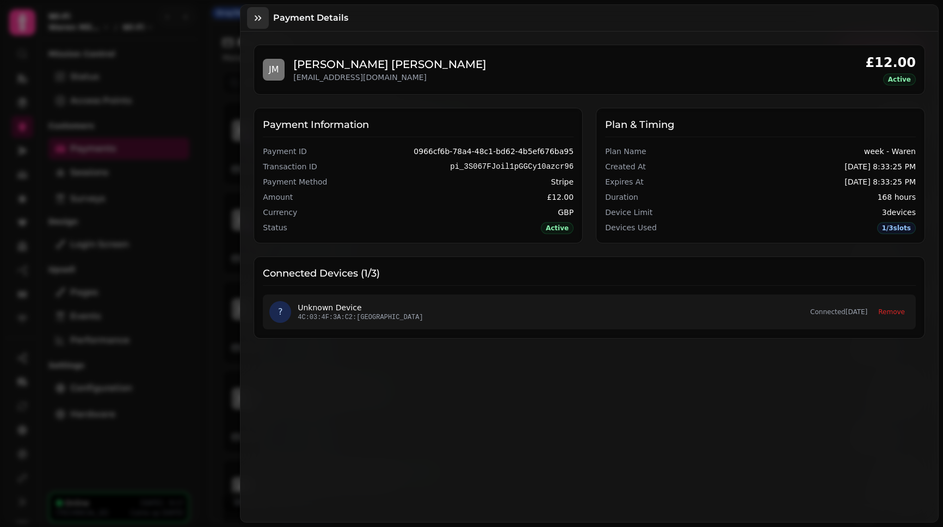
click at [258, 20] on icon "button" at bounding box center [258, 17] width 7 height 5
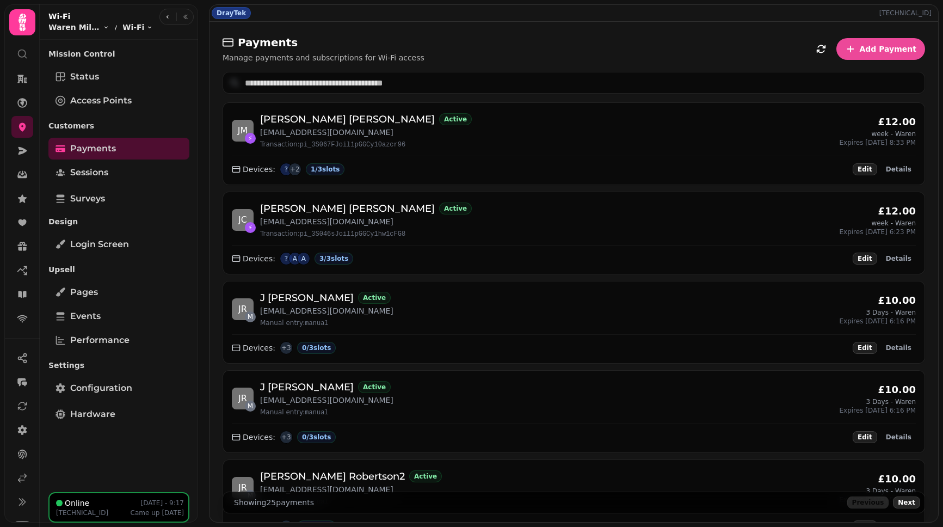
click at [415, 13] on div "DrayTek 109.170.136.88" at bounding box center [573, 13] width 728 height 16
click at [886, 169] on span "Details" at bounding box center [899, 169] width 26 height 7
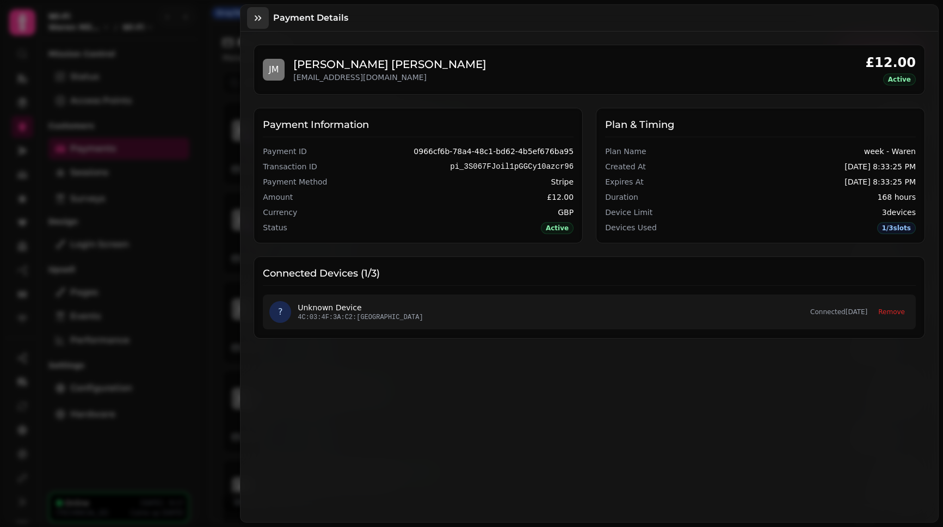
click at [248, 22] on button "button" at bounding box center [258, 18] width 22 height 22
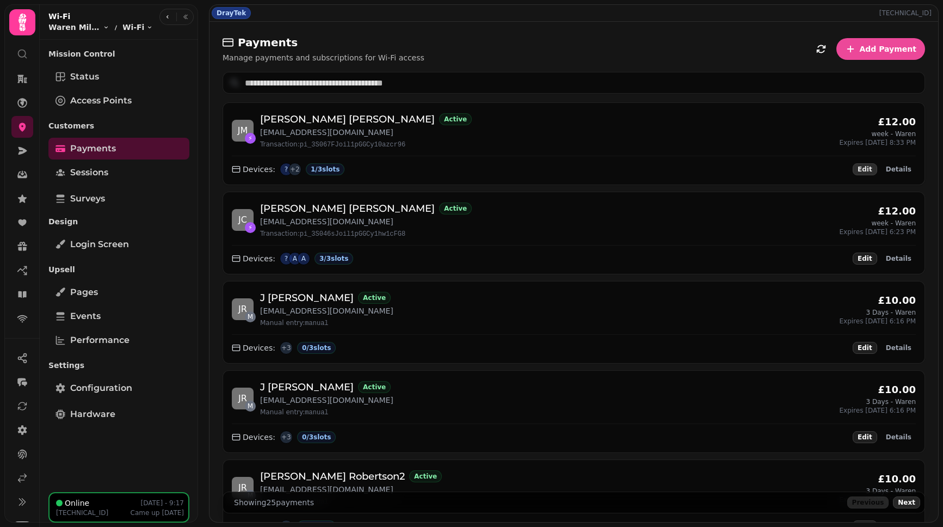
click at [860, 168] on span "Edit" at bounding box center [864, 169] width 15 height 7
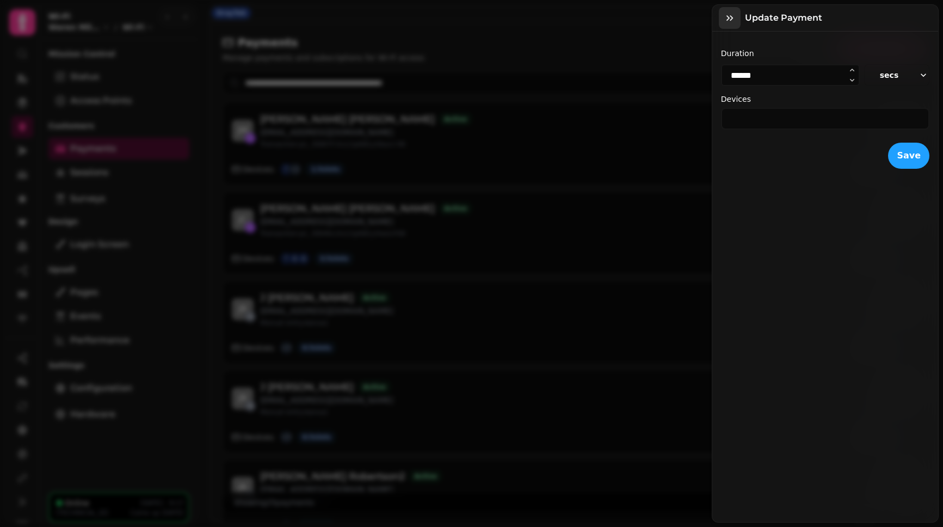
click at [732, 15] on icon "button" at bounding box center [729, 18] width 11 height 11
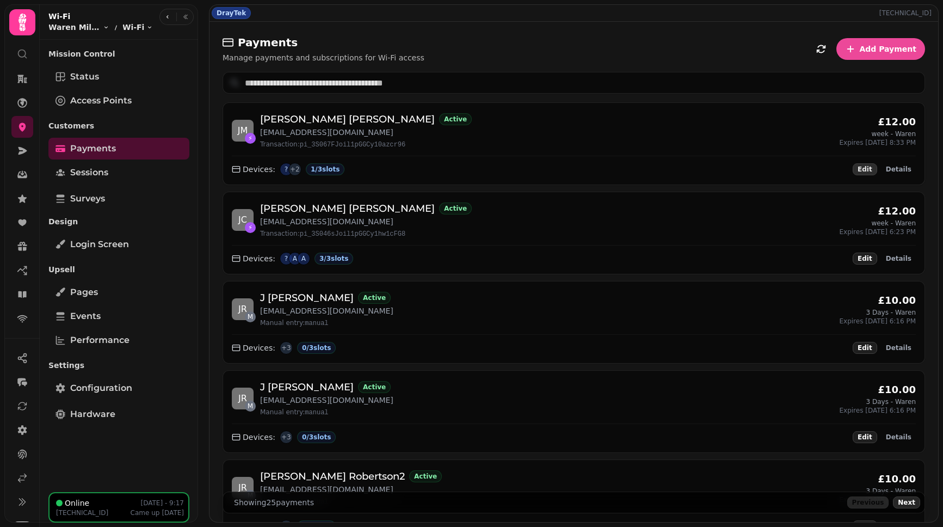
click at [860, 172] on span "Edit" at bounding box center [864, 169] width 15 height 7
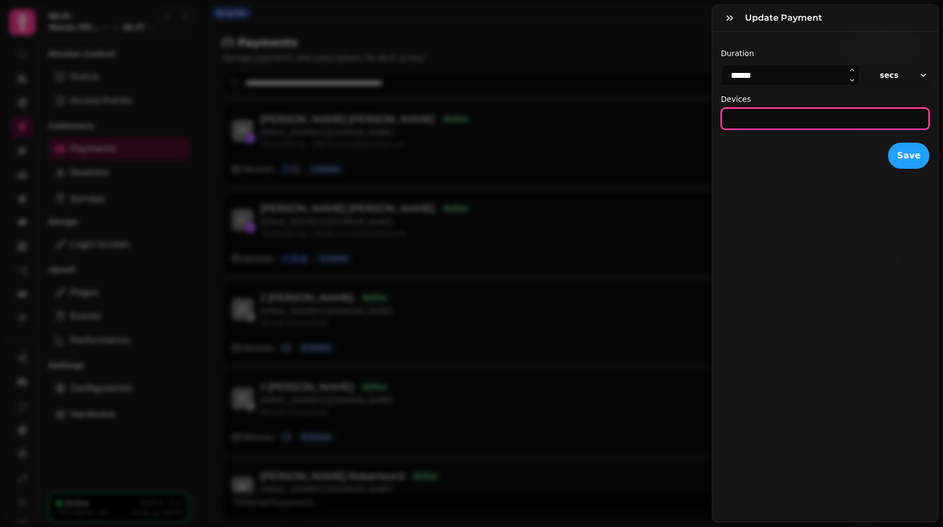
drag, startPoint x: 756, startPoint y: 121, endPoint x: 676, endPoint y: 116, distance: 79.6
click at [676, 116] on div "Update payment Duration ****** secs Devices * Save" at bounding box center [471, 271] width 943 height 509
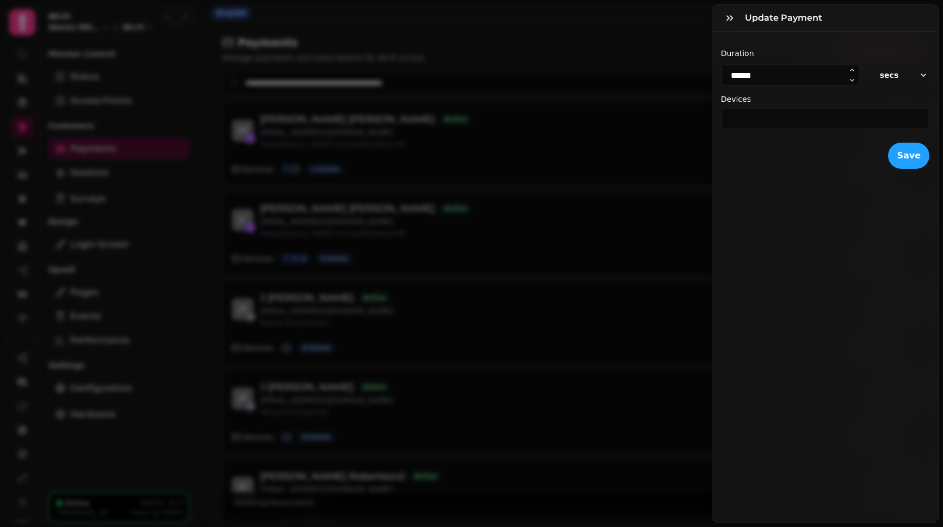
click at [642, 53] on div "Update payment Duration ****** secs Devices * Save" at bounding box center [471, 271] width 943 height 509
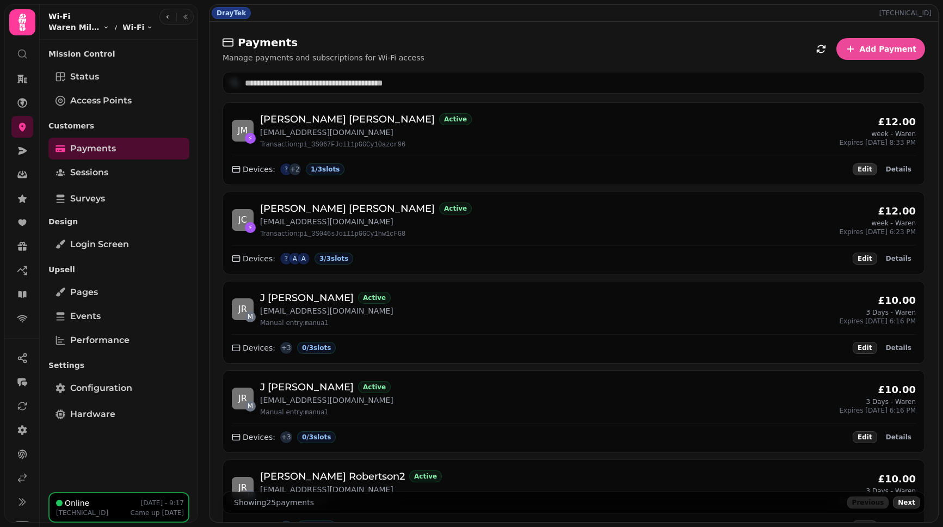
click at [854, 168] on button "Edit" at bounding box center [864, 169] width 24 height 12
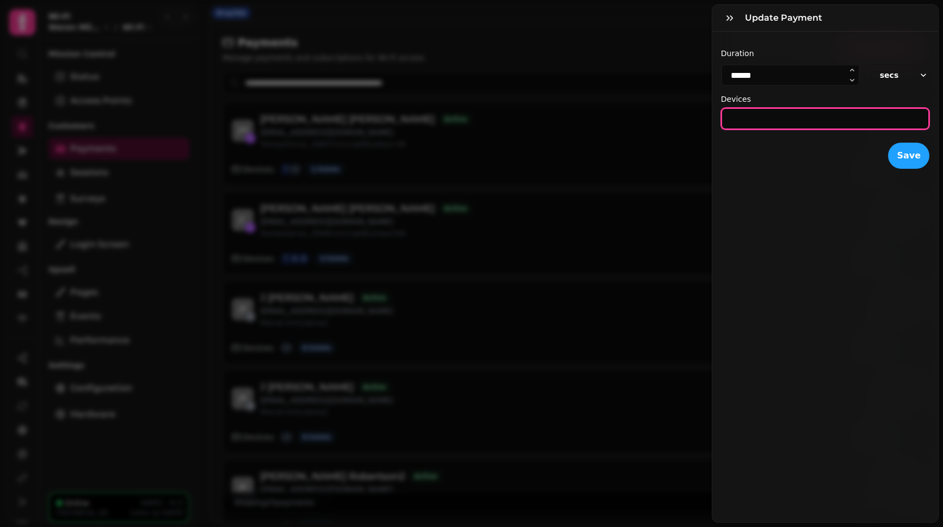
drag, startPoint x: 770, startPoint y: 118, endPoint x: 656, endPoint y: 112, distance: 113.9
click at [656, 112] on div "Update payment Duration ****** secs Devices * Save" at bounding box center [471, 271] width 943 height 509
type input "*"
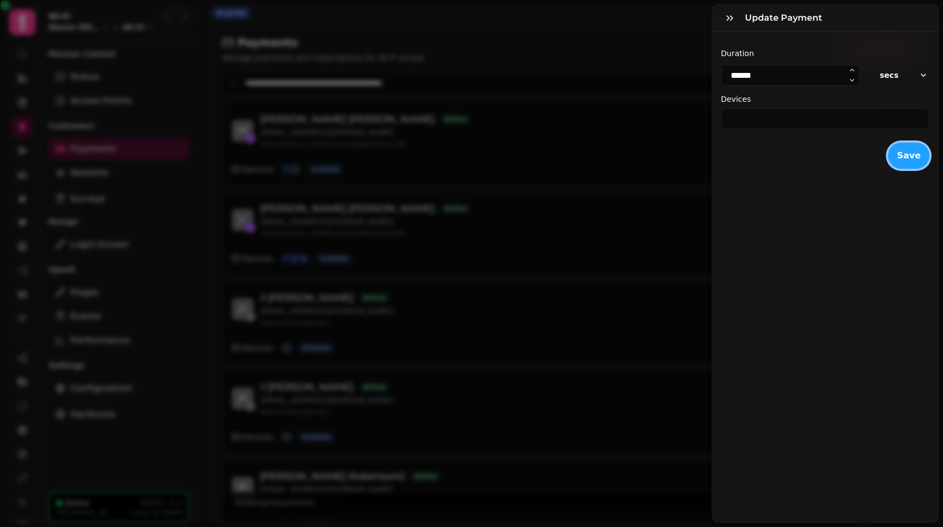
click at [910, 158] on button "Save" at bounding box center [908, 156] width 41 height 26
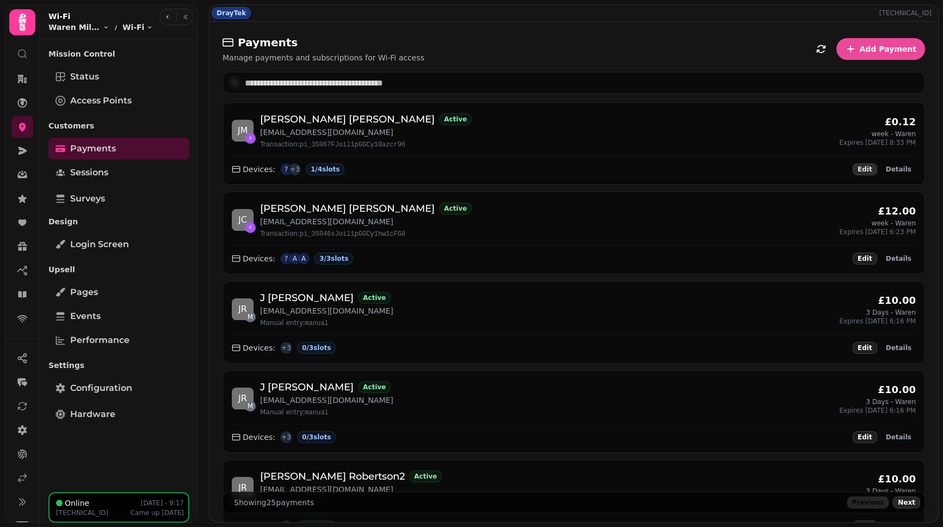
click at [857, 170] on span "Edit" at bounding box center [864, 169] width 15 height 7
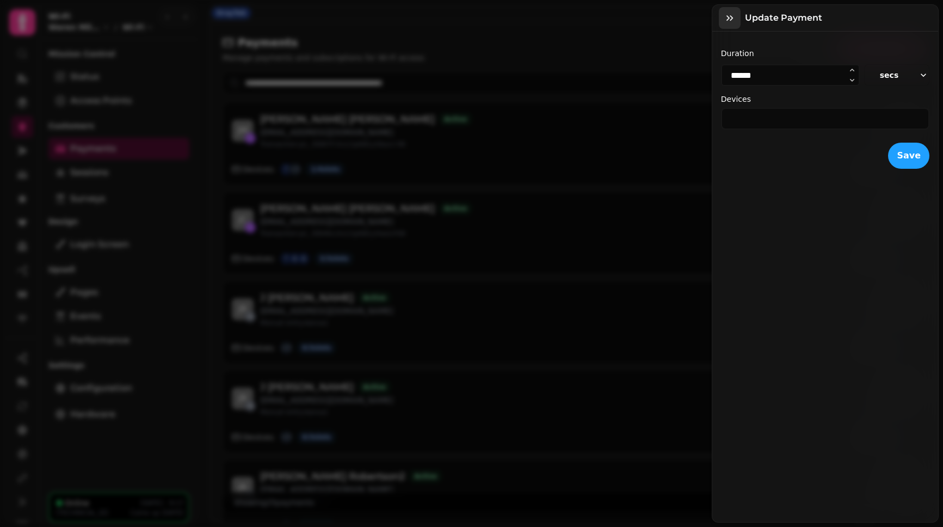
click at [731, 23] on icon "button" at bounding box center [729, 18] width 11 height 11
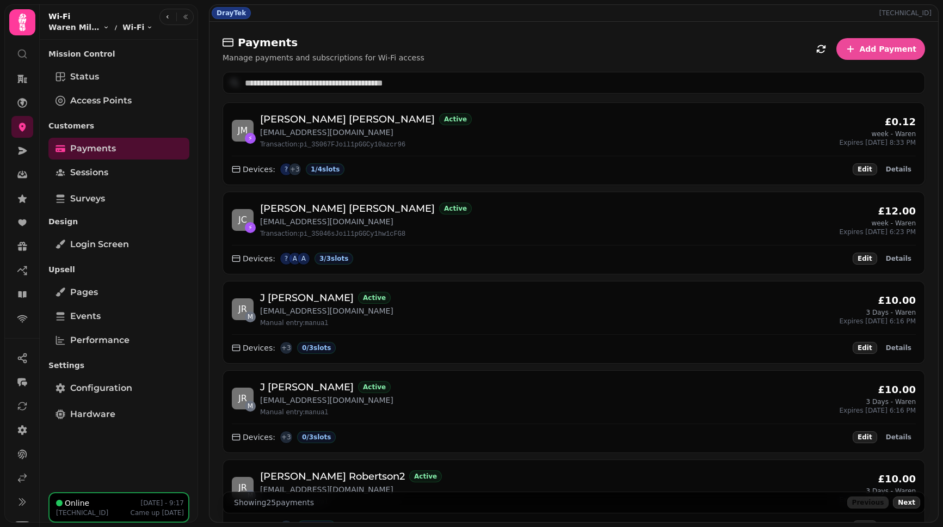
click at [897, 123] on div "£0.12" at bounding box center [900, 121] width 31 height 15
click at [478, 41] on div "Payments Manage payments and subscriptions for Wi-Fi access Add Payment" at bounding box center [573, 49] width 702 height 28
click at [890, 169] on span "Details" at bounding box center [899, 169] width 26 height 7
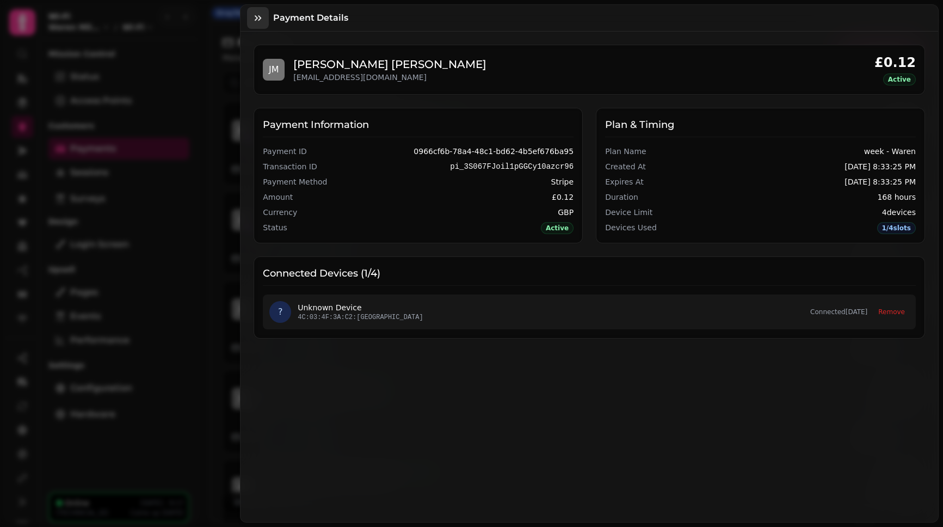
click at [260, 16] on icon "button" at bounding box center [257, 18] width 11 height 11
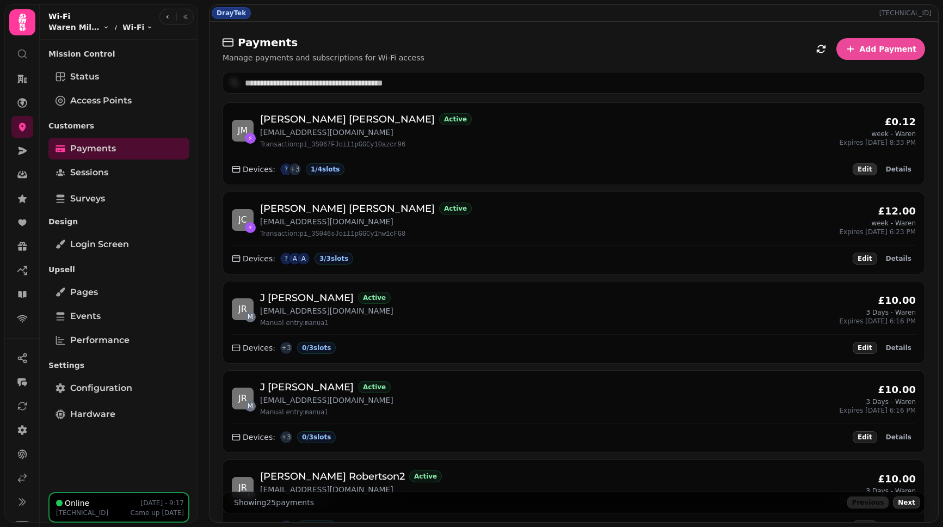
click at [859, 164] on button "Edit" at bounding box center [864, 169] width 24 height 12
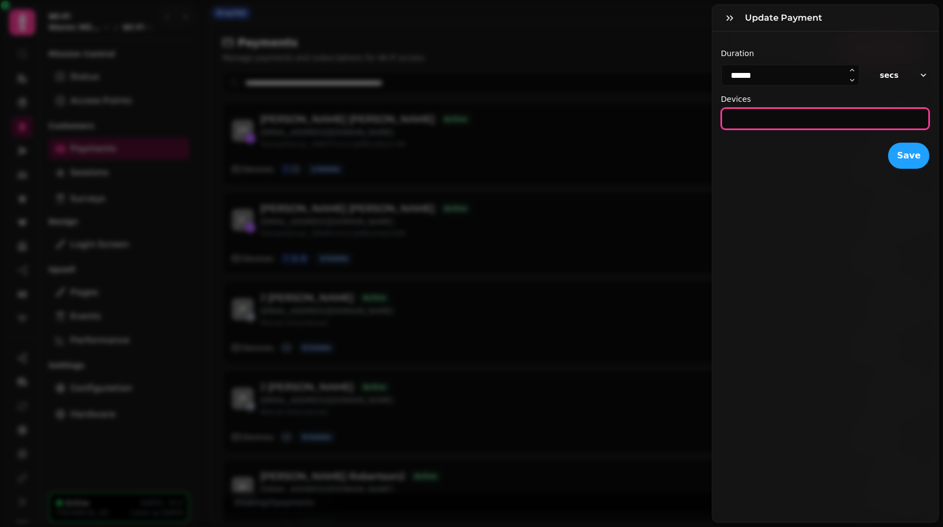
drag, startPoint x: 769, startPoint y: 116, endPoint x: 690, endPoint y: 114, distance: 78.9
click at [690, 114] on div "Update payment Duration ****** secs Devices * Save" at bounding box center [471, 271] width 943 height 509
type input "*"
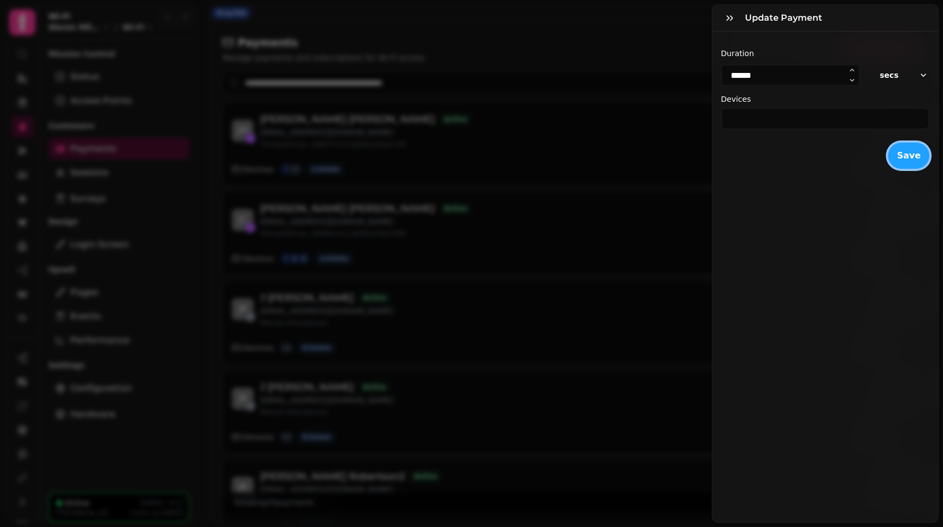
click at [912, 149] on button "Save" at bounding box center [908, 156] width 41 height 26
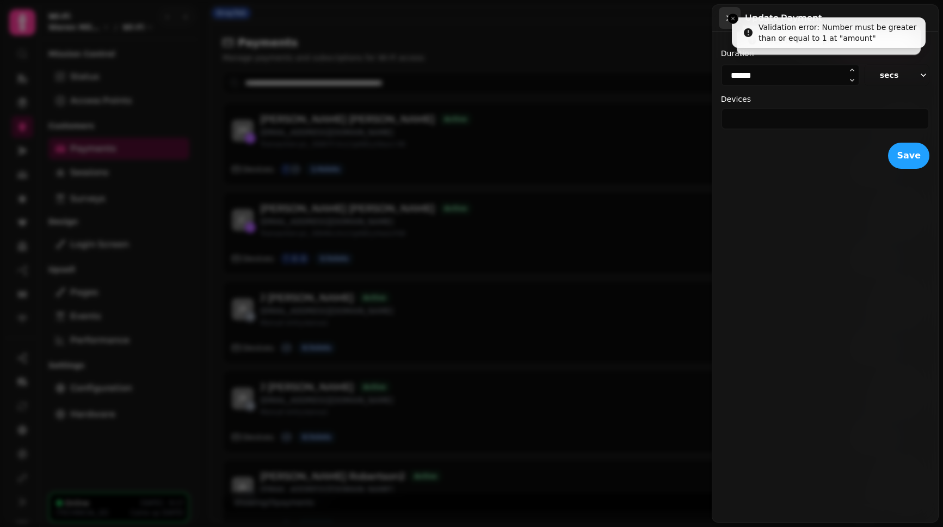
click at [727, 18] on icon "button" at bounding box center [729, 18] width 11 height 11
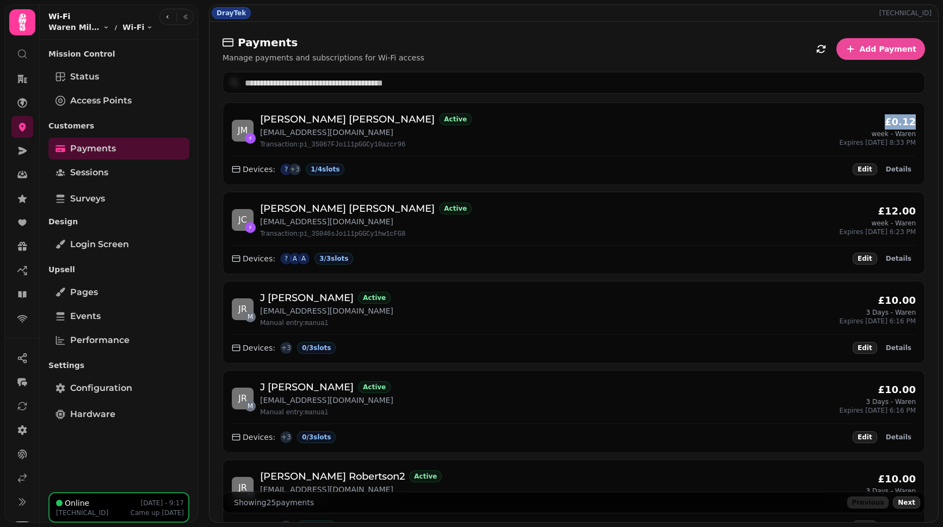
drag, startPoint x: 890, startPoint y: 121, endPoint x: 914, endPoint y: 135, distance: 28.0
click at [857, 166] on span "Edit" at bounding box center [864, 169] width 15 height 7
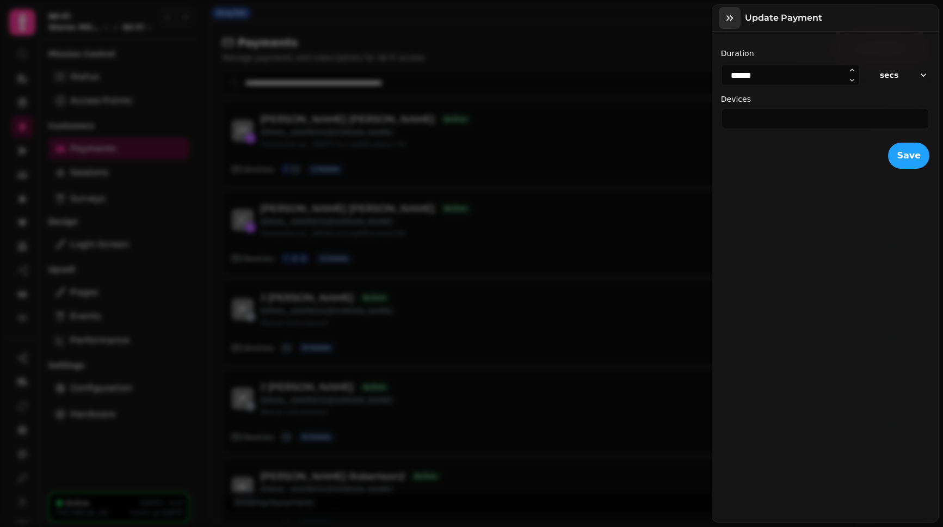
click at [727, 16] on icon "button" at bounding box center [729, 17] width 7 height 5
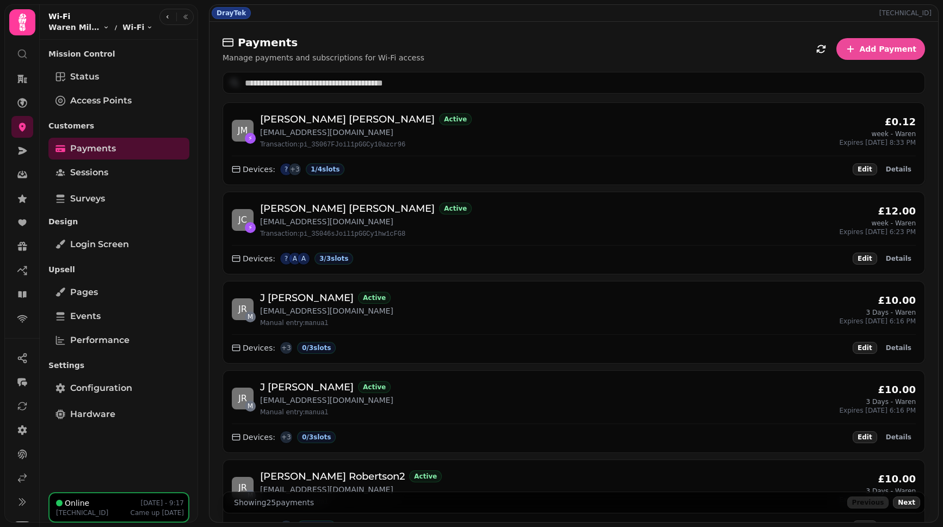
click at [855, 123] on div "£0.12 week - Waren Expires Sep 1, 2025 8:33 PM" at bounding box center [877, 130] width 77 height 33
drag, startPoint x: 872, startPoint y: 121, endPoint x: 878, endPoint y: 119, distance: 6.4
click at [878, 119] on div "£0.12 week - Waren Expires Sep 1, 2025 8:33 PM" at bounding box center [877, 130] width 77 height 33
click at [850, 121] on div "£0.12 week - Waren Expires Sep 1, 2025 8:33 PM" at bounding box center [877, 130] width 77 height 33
click at [888, 170] on span "Details" at bounding box center [899, 169] width 26 height 7
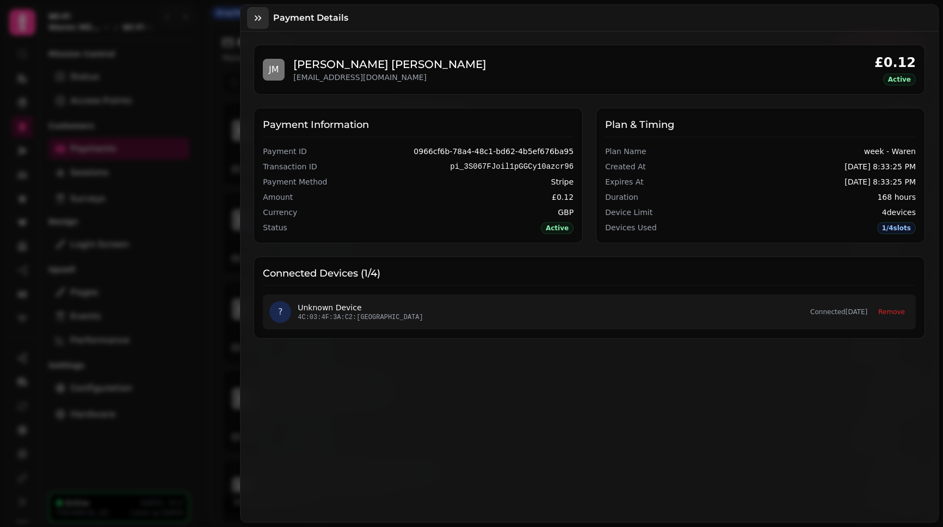
click at [254, 21] on icon "button" at bounding box center [257, 18] width 11 height 11
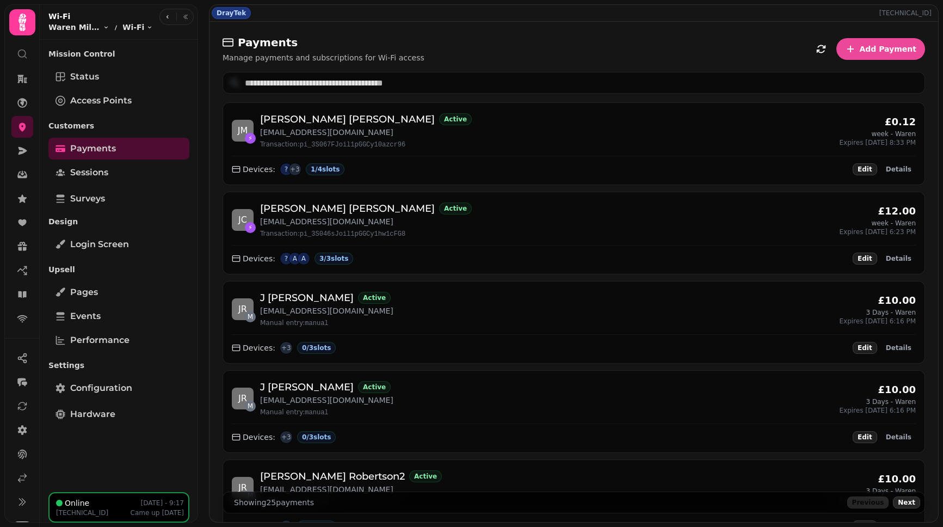
click at [671, 49] on div "Payments Manage payments and subscriptions for Wi-Fi access Add Payment" at bounding box center [573, 49] width 702 height 28
click at [863, 164] on button "Edit" at bounding box center [864, 169] width 24 height 12
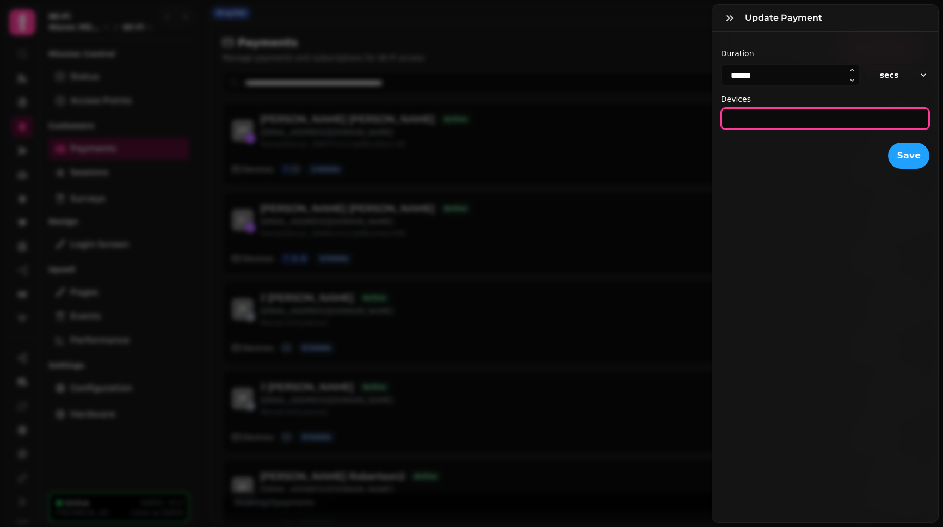
drag, startPoint x: 769, startPoint y: 124, endPoint x: 716, endPoint y: 114, distance: 53.1
click at [716, 114] on div "Duration ****** secs Devices * Save" at bounding box center [825, 105] width 226 height 146
type input "*"
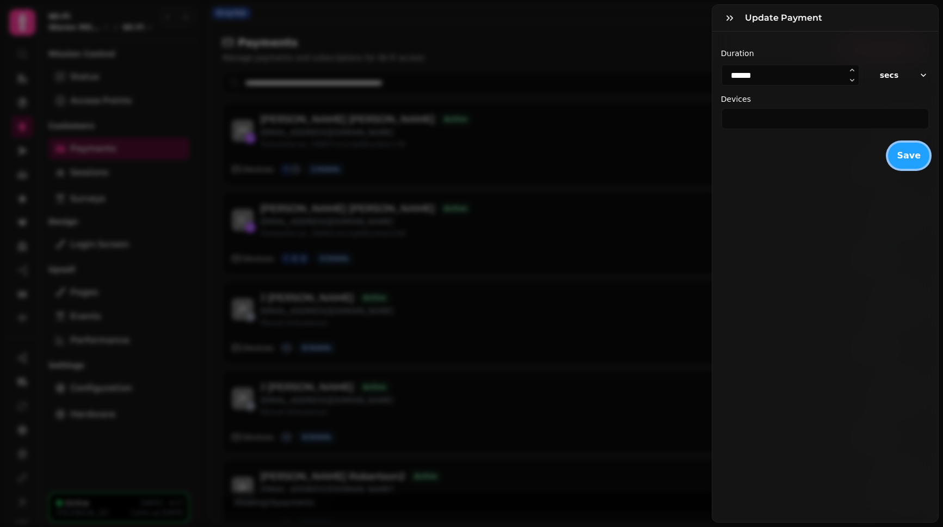
click at [914, 152] on button "Save" at bounding box center [908, 156] width 41 height 26
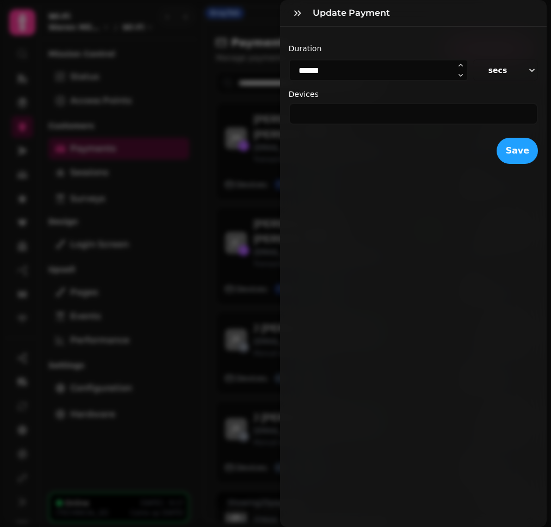
click at [406, 38] on div "Duration ****** secs Devices *" at bounding box center [414, 79] width 250 height 89
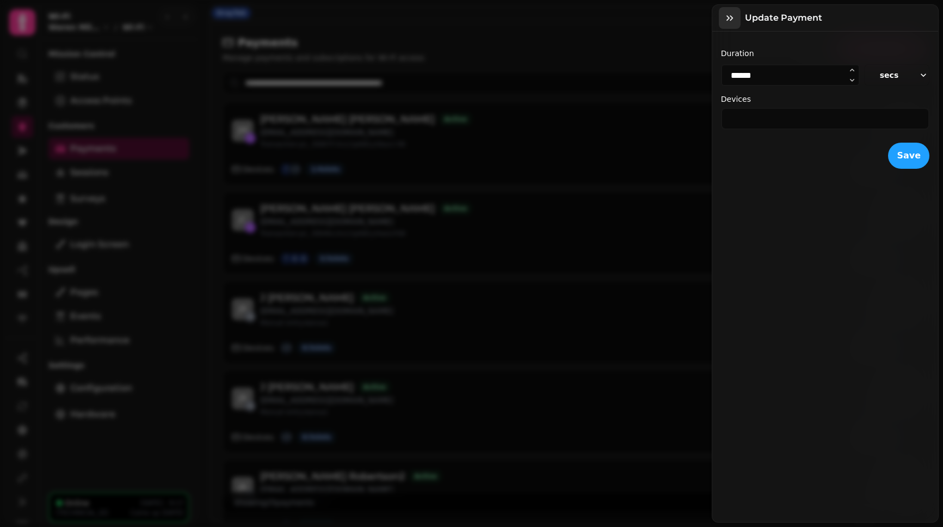
click at [720, 15] on button "button" at bounding box center [730, 18] width 22 height 22
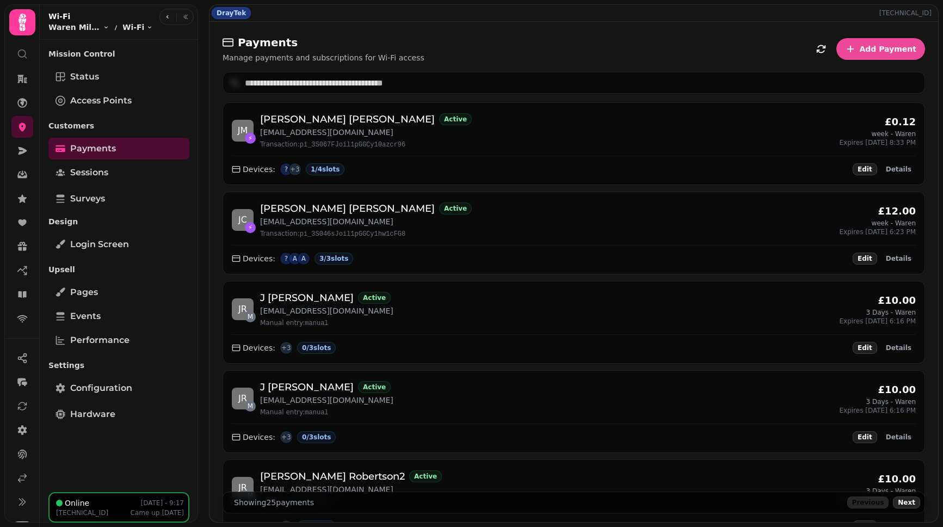
click at [393, 170] on div "Devices: ? + 3 1 / 4 slots Edit Details" at bounding box center [574, 166] width 684 height 20
click at [102, 169] on span "Sessions" at bounding box center [89, 172] width 38 height 13
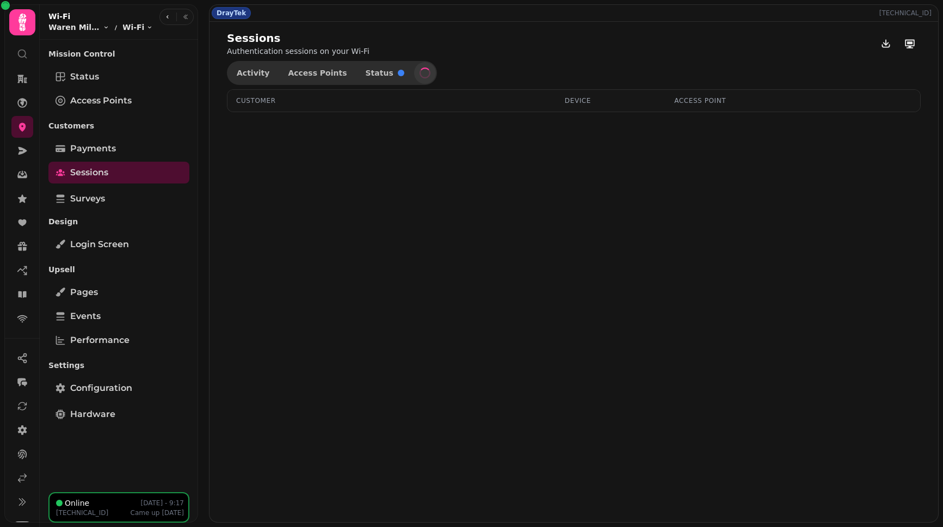
select select "**"
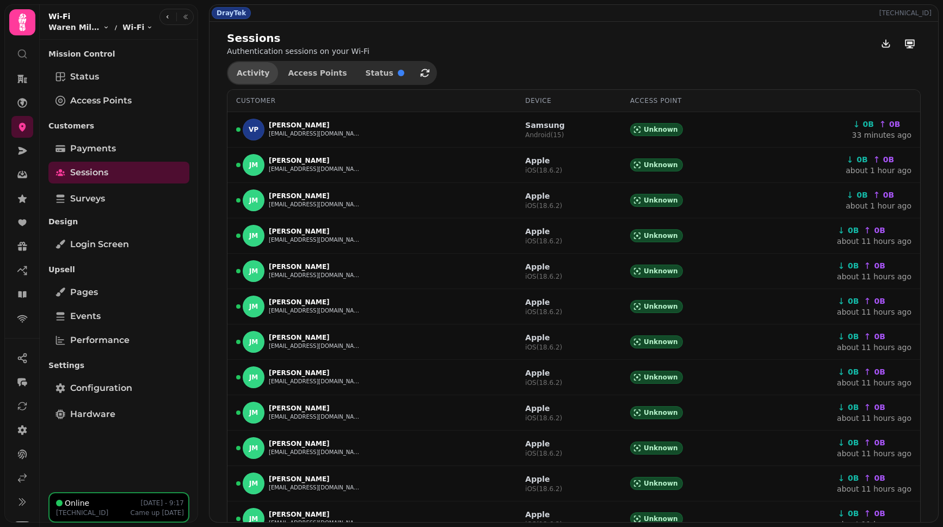
click at [250, 72] on span "Activity" at bounding box center [253, 73] width 33 height 8
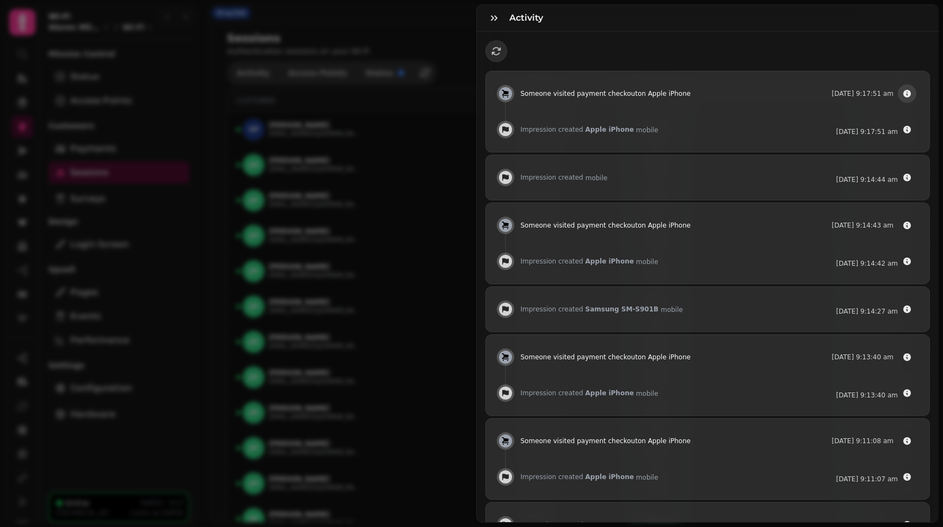
click at [899, 98] on button "button" at bounding box center [907, 93] width 18 height 18
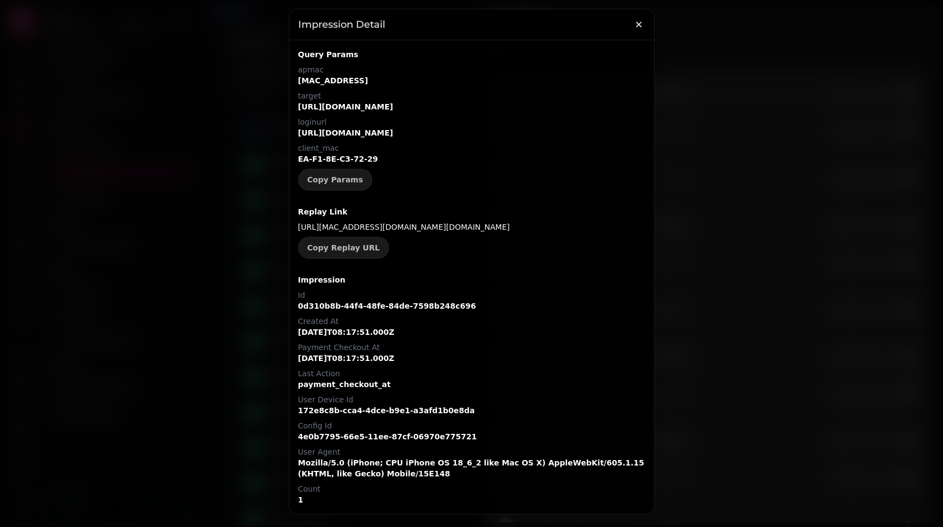
scroll to position [18, 0]
click at [341, 246] on button "Copy Replay URL" at bounding box center [343, 248] width 91 height 22
click at [119, 225] on div at bounding box center [471, 263] width 943 height 527
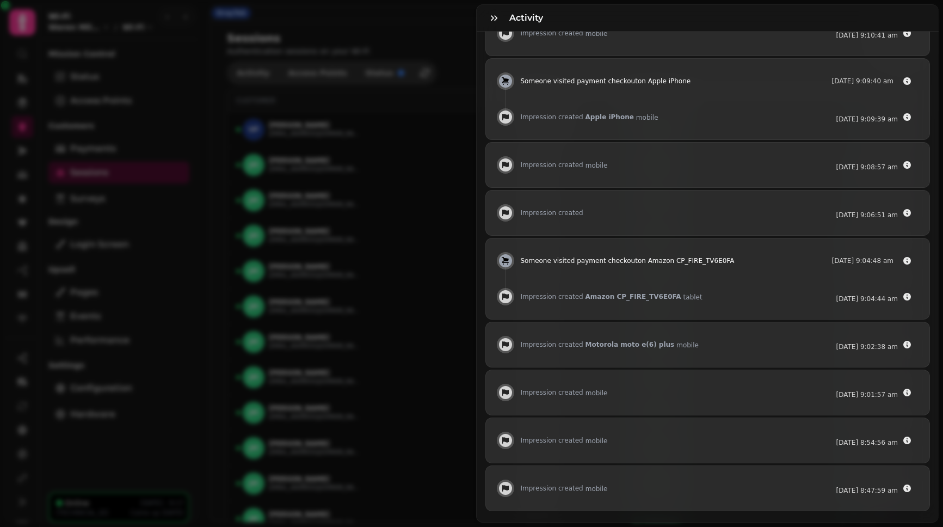
scroll to position [0, 0]
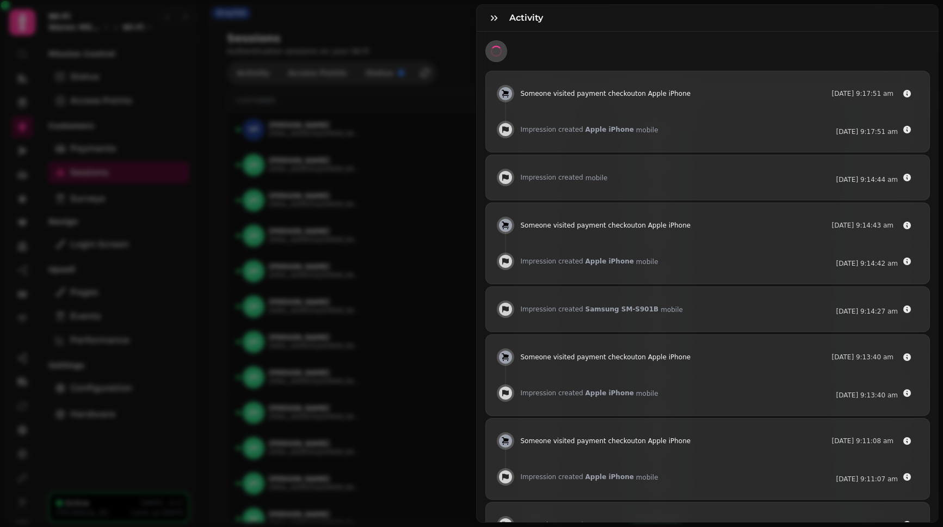
click at [319, 96] on div "Activity Someone visited payment checkout on Apple iPhone 26 Aug @ 9:17:51 am I…" at bounding box center [471, 271] width 943 height 509
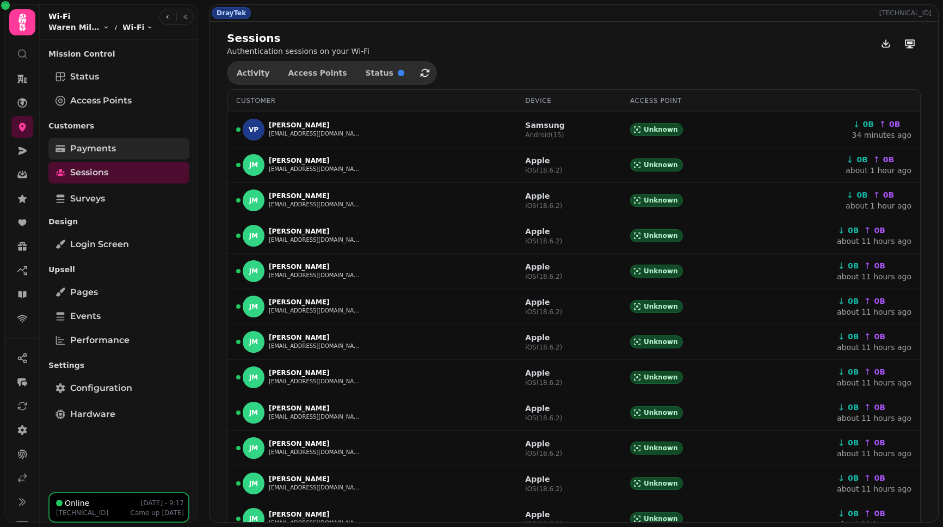
click at [103, 147] on span "Payments" at bounding box center [93, 148] width 46 height 13
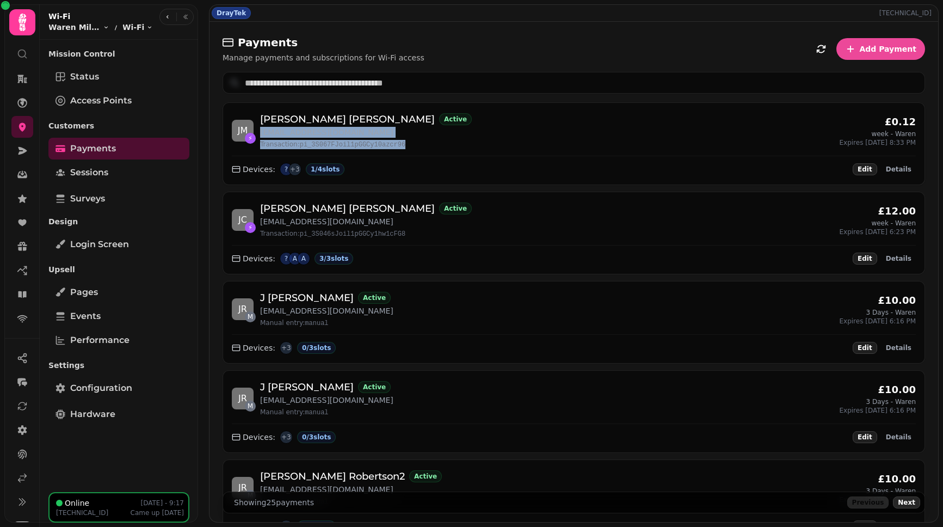
drag, startPoint x: 258, startPoint y: 134, endPoint x: 411, endPoint y: 140, distance: 153.5
click at [411, 140] on div "J M ⚡ Jesse Mciver Active jmcmetalwasterecycling@gmail.com Transaction: pi_3S06…" at bounding box center [574, 131] width 684 height 38
click at [411, 132] on div "J M ⚡ Jesse Mciver Active jmcmetalwasterecycling@gmail.com Transaction: pi_3S06…" at bounding box center [574, 131] width 684 height 38
drag, startPoint x: 415, startPoint y: 131, endPoint x: 260, endPoint y: 134, distance: 155.1
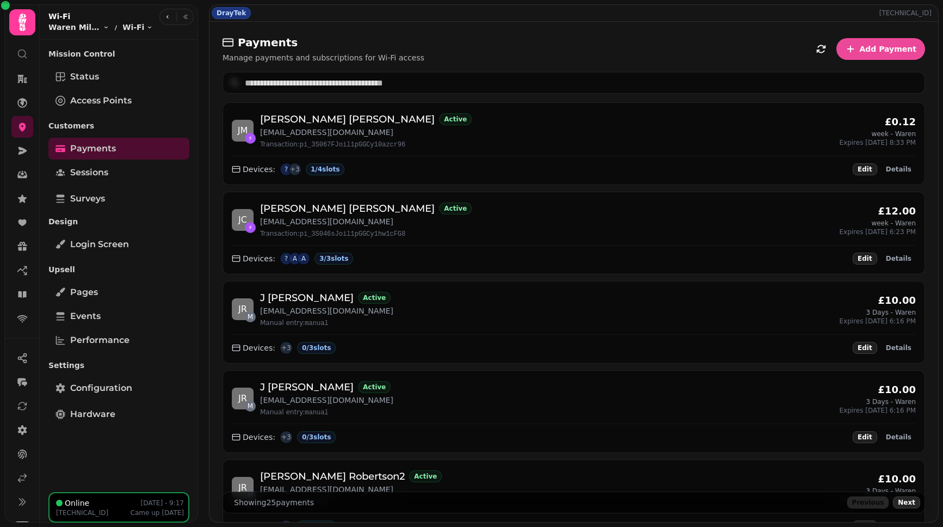
click at [260, 134] on div "J M ⚡ Jesse Mciver Active jmcmetalwasterecycling@gmail.com Transaction: pi_3S06…" at bounding box center [574, 131] width 684 height 38
copy p "jmcmetalwasterecycling@gmail.com"
click at [864, 52] on span "Add Payment" at bounding box center [887, 49] width 57 height 8
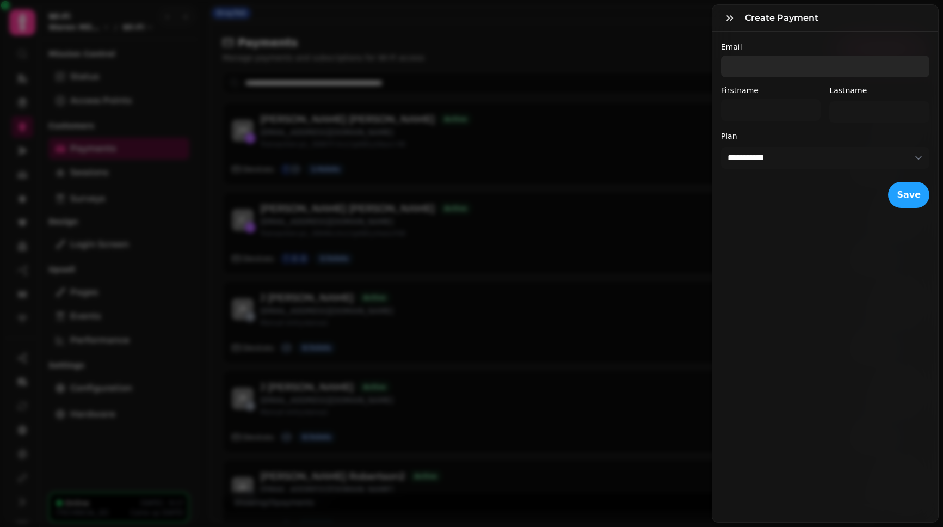
click at [755, 63] on input "Email" at bounding box center [825, 66] width 208 height 22
paste input "**********"
type input "**********"
click at [761, 113] on input "Firstname" at bounding box center [771, 110] width 100 height 22
click at [787, 111] on input "******" at bounding box center [771, 110] width 100 height 22
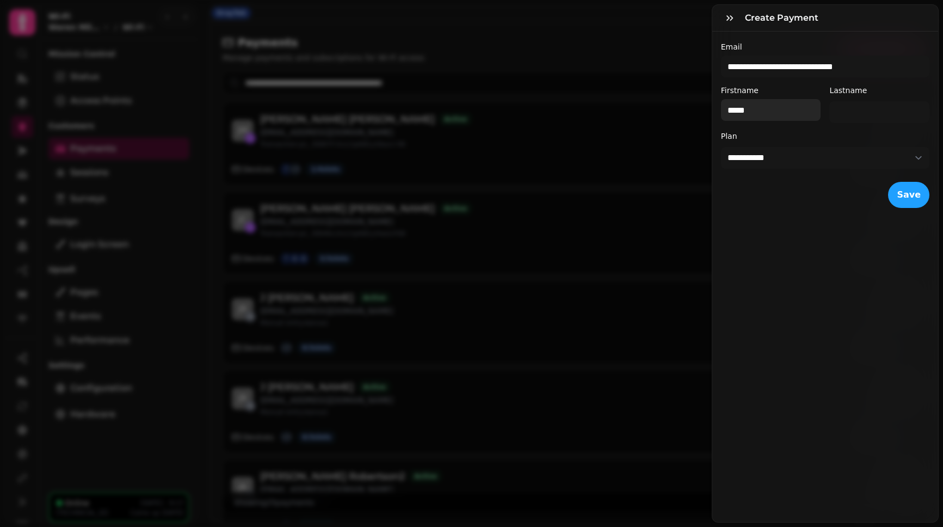
type input "*****"
click at [474, 110] on div "**********" at bounding box center [471, 271] width 943 height 509
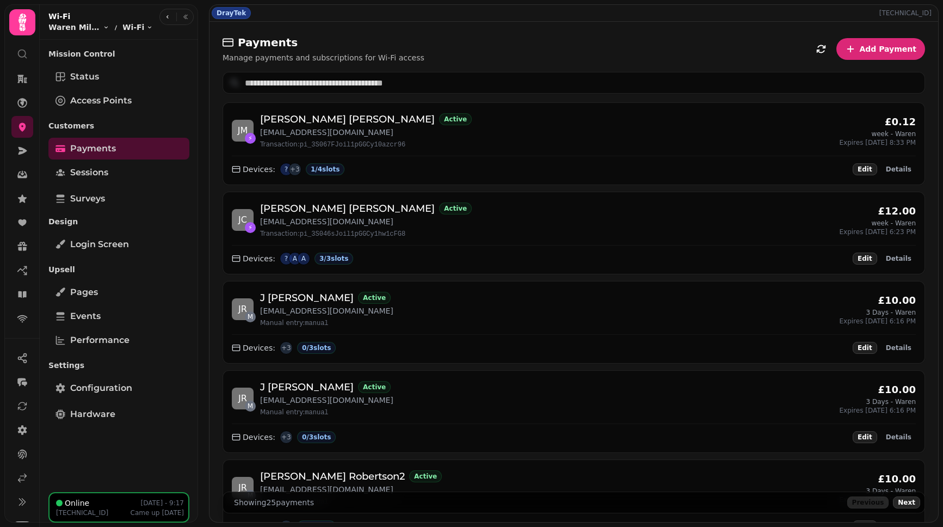
click at [889, 50] on span "Add Payment" at bounding box center [887, 49] width 57 height 8
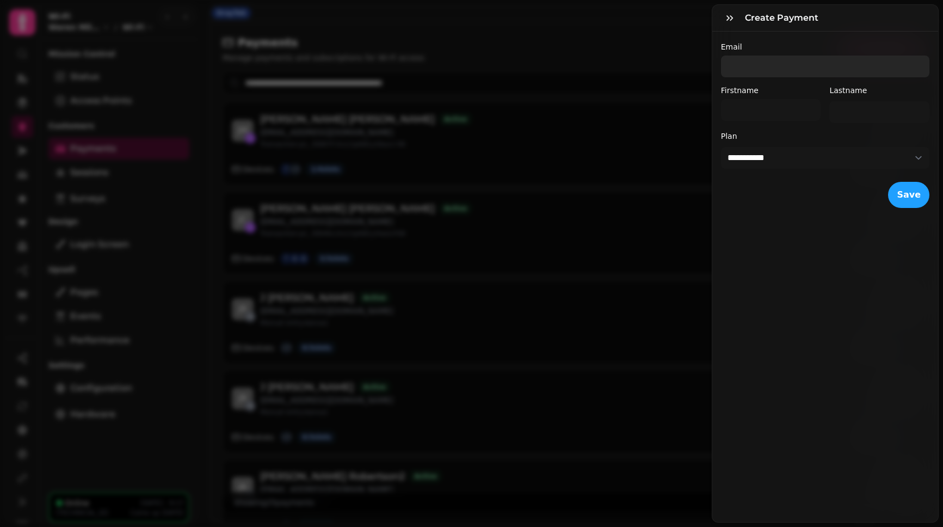
click at [783, 68] on input "Email" at bounding box center [825, 66] width 208 height 22
paste input "**********"
type input "**********"
click at [762, 112] on input "Firstname" at bounding box center [771, 110] width 100 height 22
type input "*****"
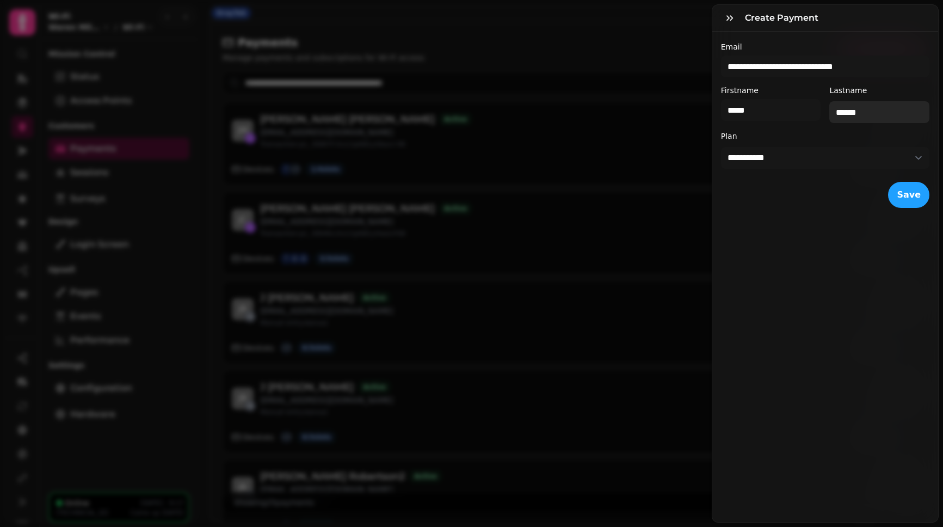
type input "******"
click at [768, 157] on select "**********" at bounding box center [825, 158] width 208 height 22
select select "**********"
click at [721, 147] on select "**********" at bounding box center [825, 158] width 208 height 22
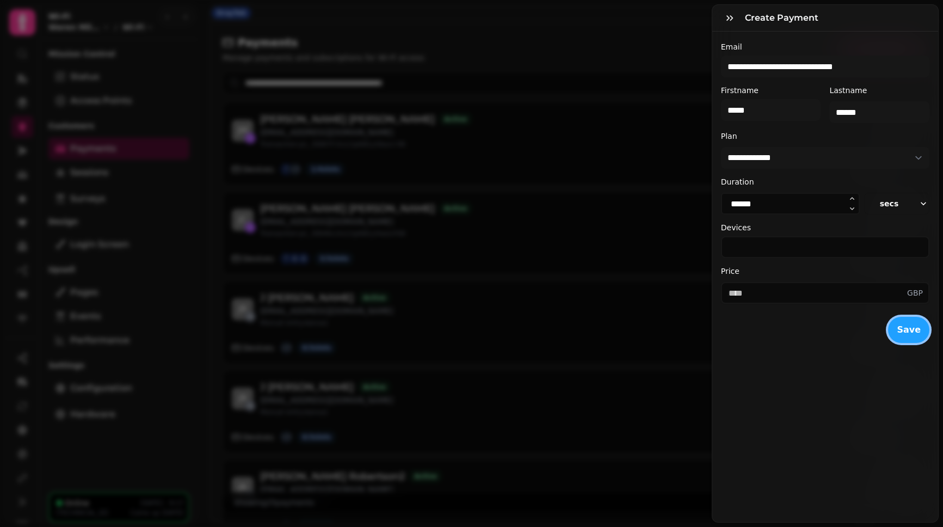
click at [908, 331] on button "Save" at bounding box center [908, 330] width 41 height 26
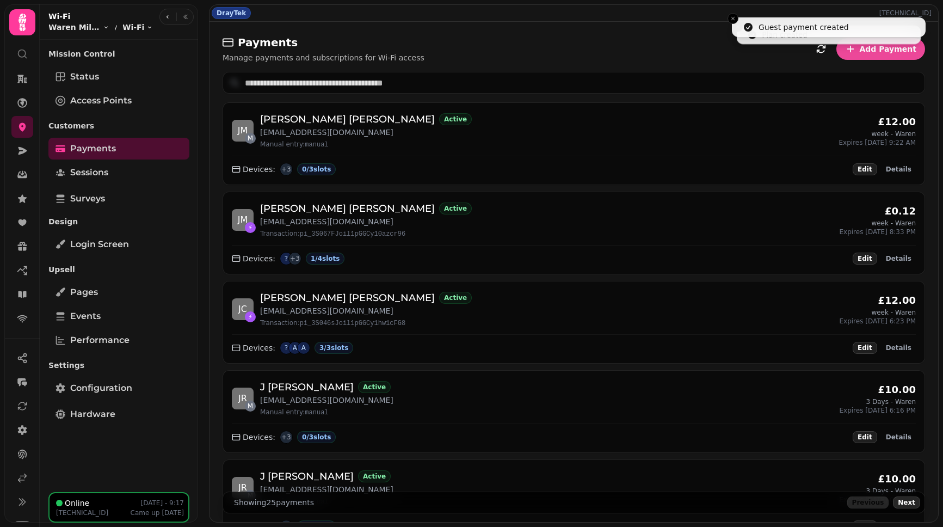
click at [605, 41] on div "Payments Manage payments and subscriptions for Wi-Fi access Add Payment" at bounding box center [573, 49] width 702 height 28
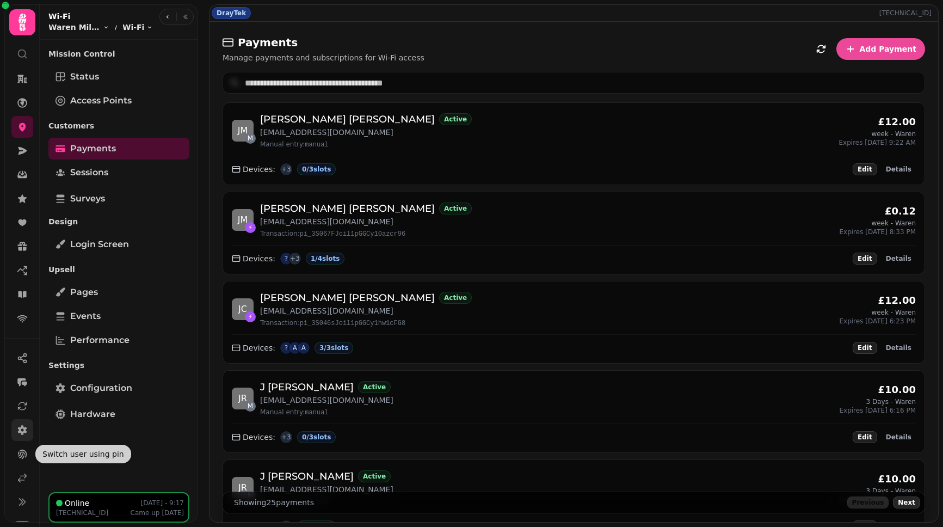
click at [14, 431] on link at bounding box center [22, 430] width 22 height 22
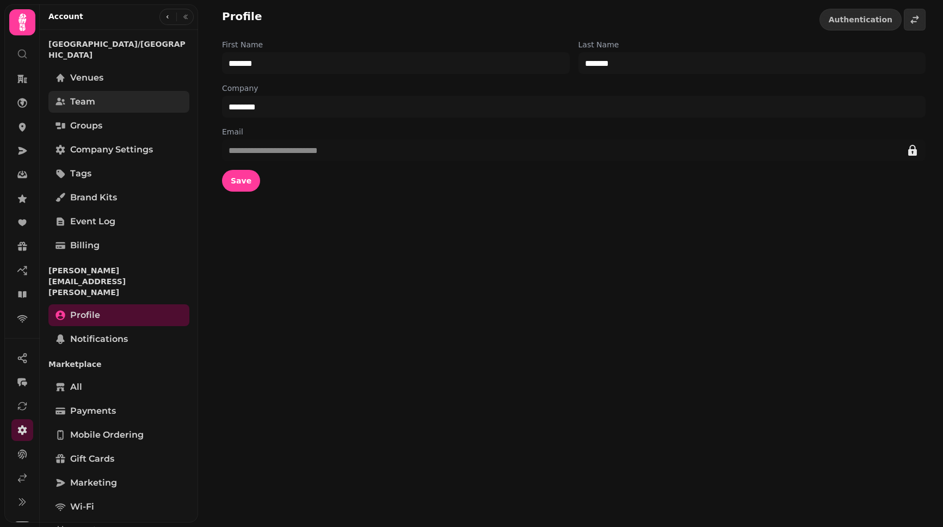
click at [104, 91] on link "Team" at bounding box center [118, 102] width 141 height 22
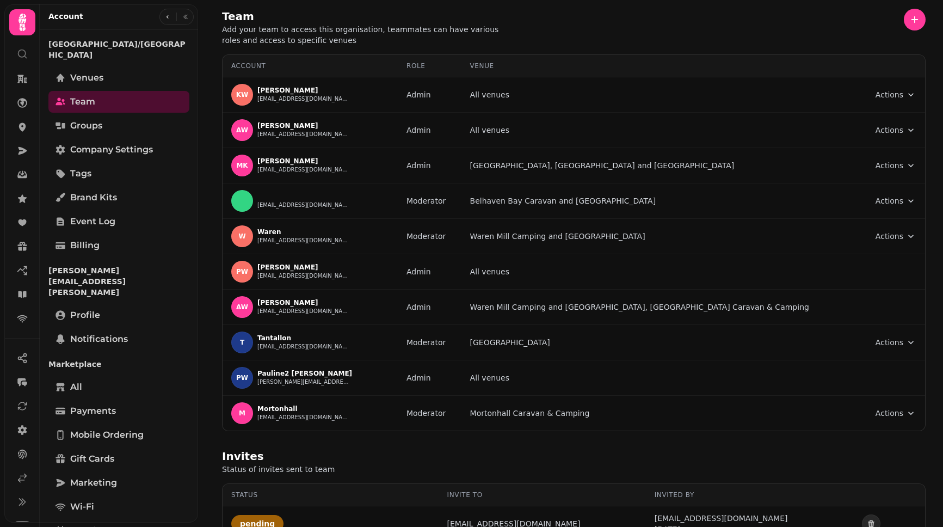
click at [617, 26] on div "Team Add your team to access this organisation, teammates can have various role…" at bounding box center [573, 27] width 703 height 37
click at [378, 446] on div "Invites Status of invites sent to team Status Invite to Invited by pending alex…" at bounding box center [574, 495] width 738 height 110
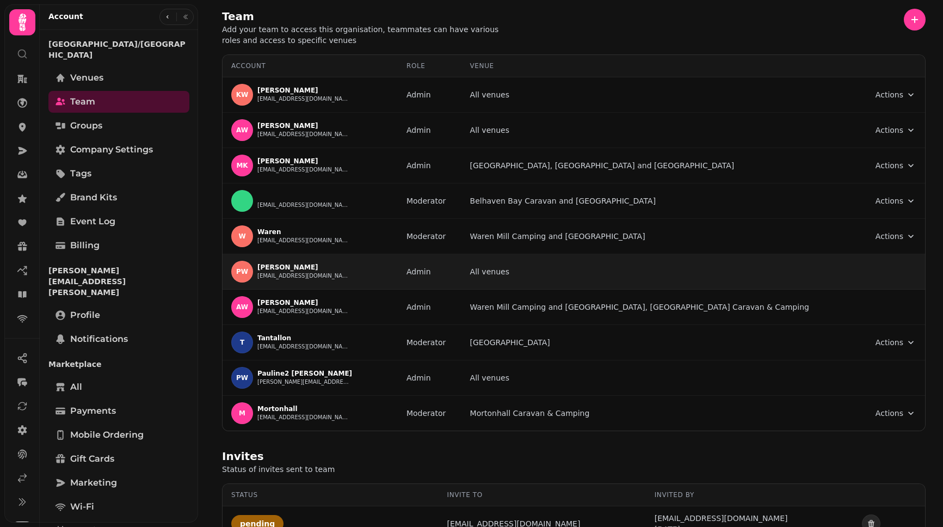
click at [312, 278] on button "wifi@squirrel-networks.co.uk" at bounding box center [303, 275] width 92 height 9
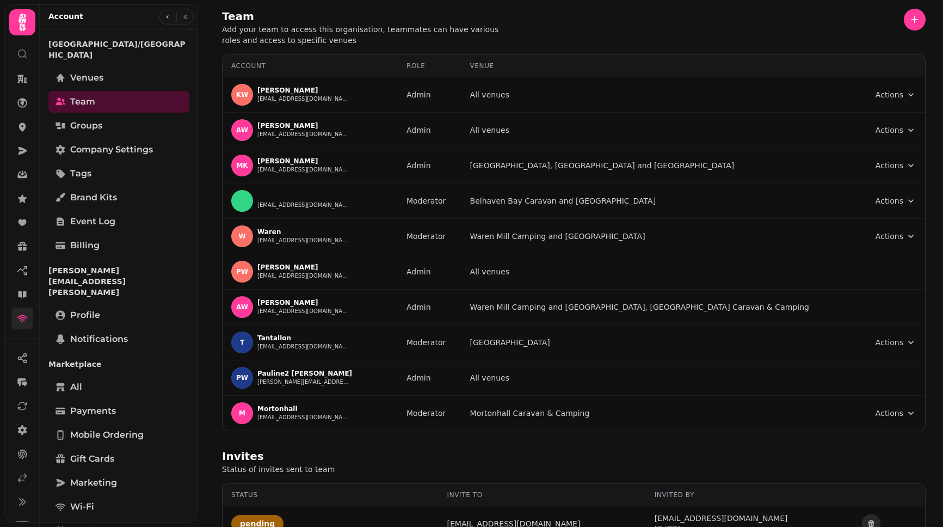
click at [21, 316] on icon at bounding box center [22, 319] width 10 height 8
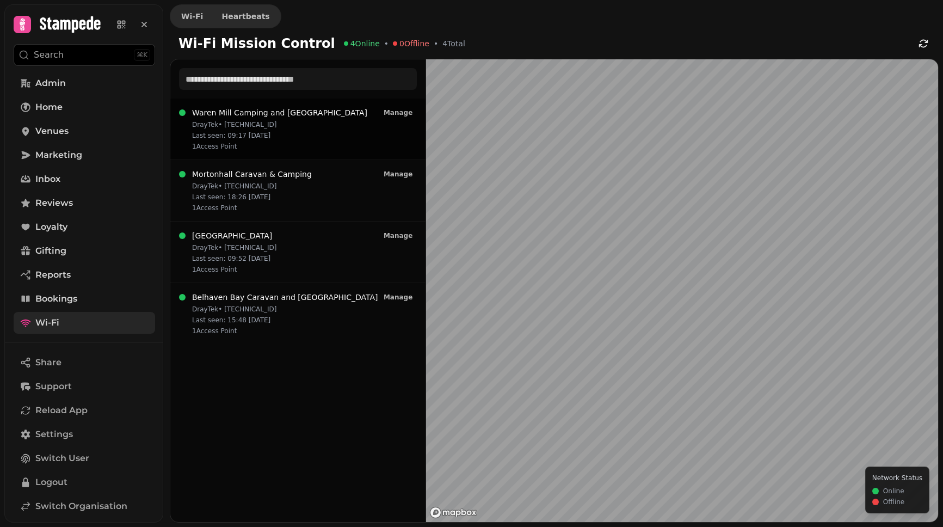
click at [214, 148] on p "1 Access Point" at bounding box center [279, 146] width 175 height 9
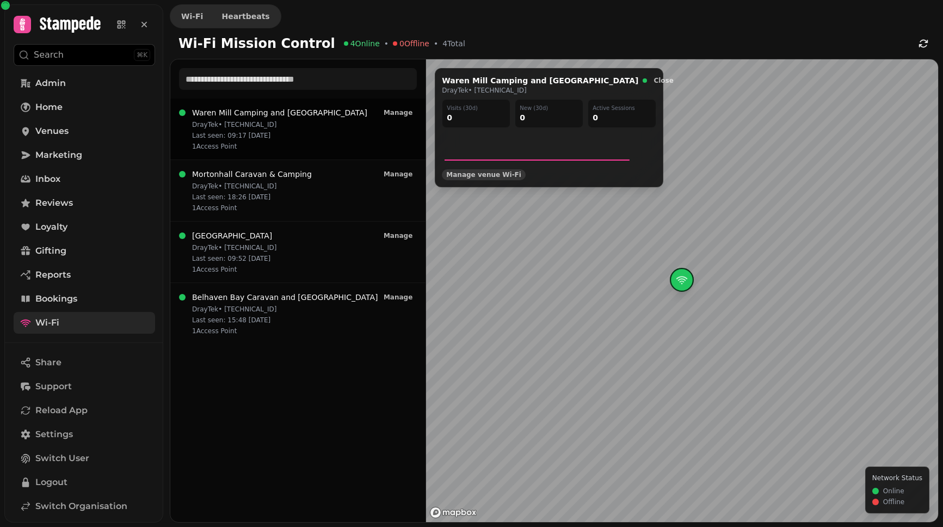
click at [492, 179] on button "Manage venue Wi‑Fi" at bounding box center [484, 174] width 84 height 11
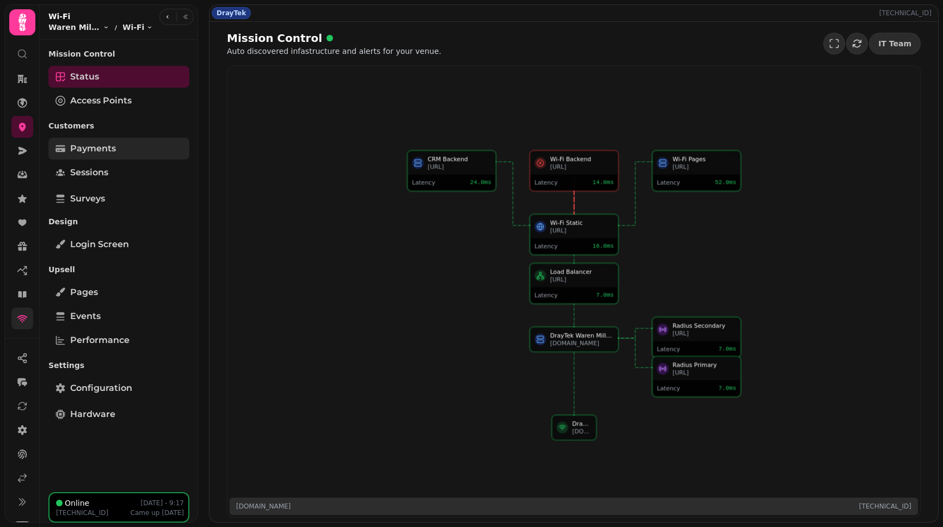
click at [104, 157] on link "Payments" at bounding box center [118, 149] width 141 height 22
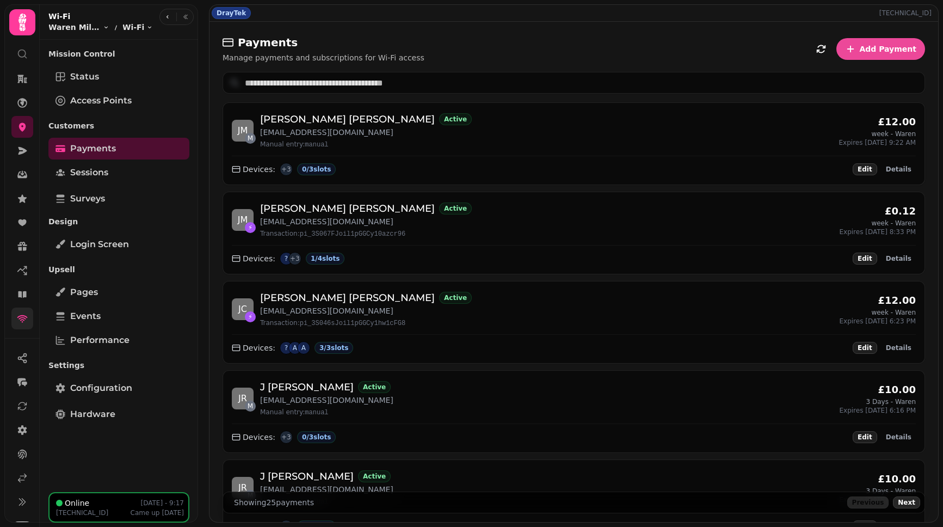
drag, startPoint x: 412, startPoint y: 132, endPoint x: 257, endPoint y: 133, distance: 154.5
click at [257, 133] on div "J M M Jesse Mciver Active jmcmetalwasterecycling@gmail.com Manual entry: manual…" at bounding box center [574, 131] width 684 height 38
copy p "jmcmetalwasterecycling@gmail.com"
